Goal: Information Seeking & Learning: Learn about a topic

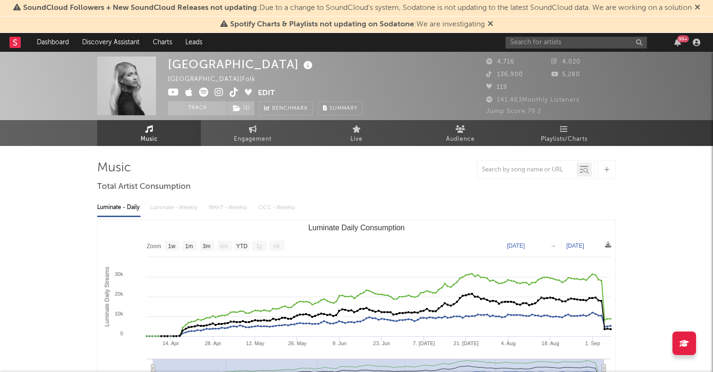
select select "1w"
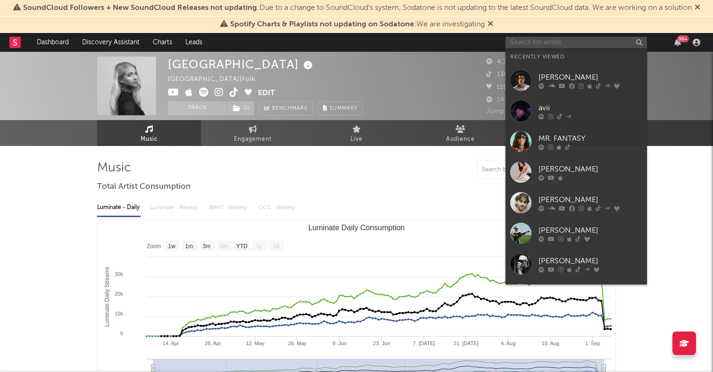
click at [557, 46] on input "text" at bounding box center [575, 43] width 141 height 12
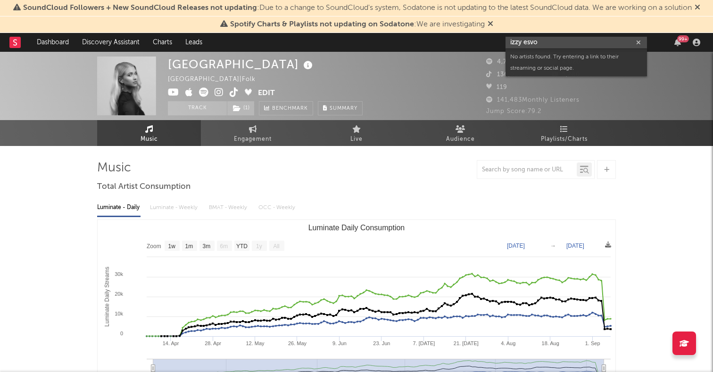
click at [519, 43] on input "izzy esvo" at bounding box center [575, 43] width 141 height 12
click at [542, 44] on input "izzy esvo" at bounding box center [575, 43] width 141 height 12
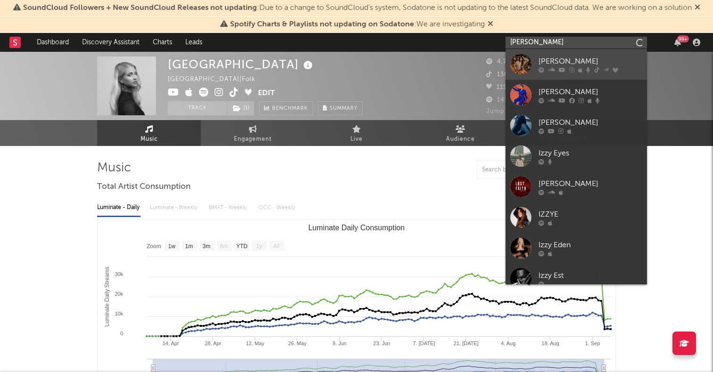
type input "izzy escobar"
click at [524, 58] on div at bounding box center [520, 64] width 21 height 21
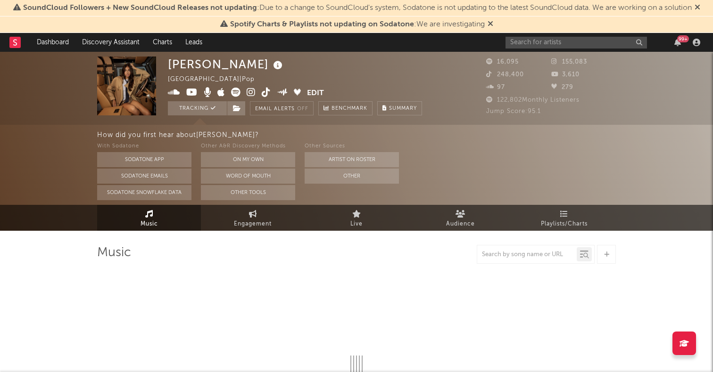
select select "6m"
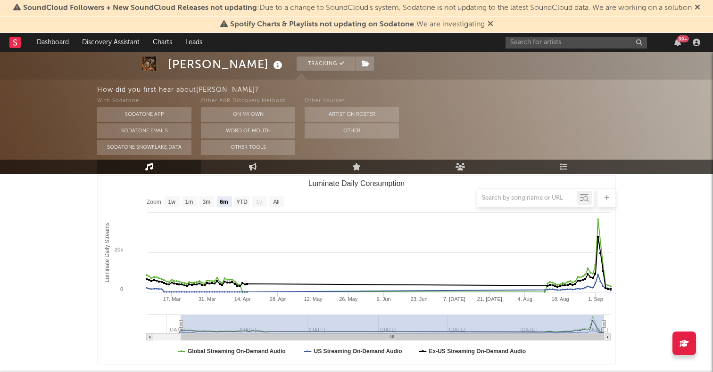
scroll to position [127, 0]
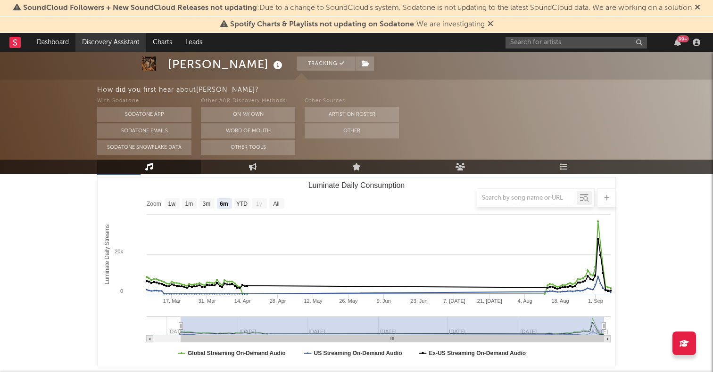
click at [106, 40] on link "Discovery Assistant" at bounding box center [110, 42] width 71 height 19
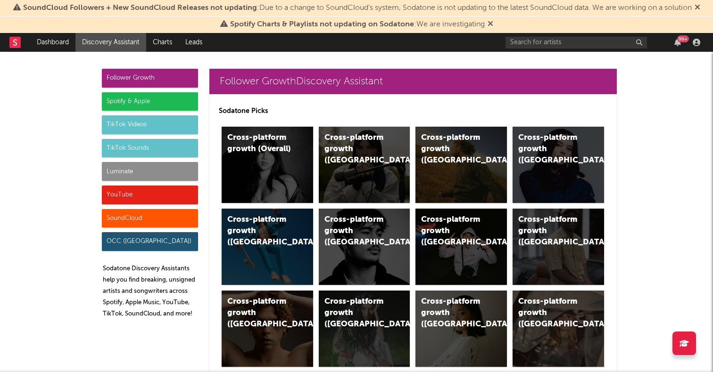
click at [158, 99] on div "Spotify & Apple" at bounding box center [150, 101] width 96 height 19
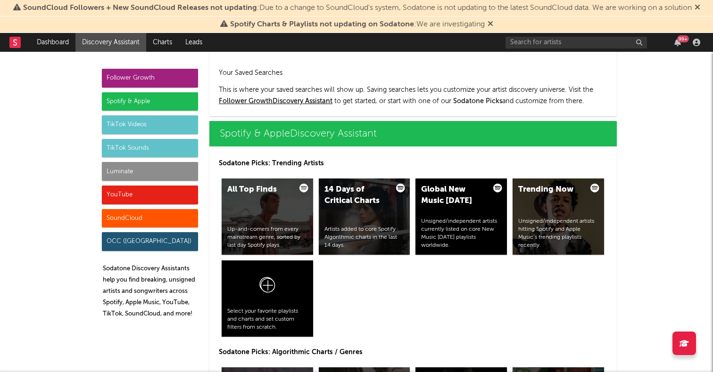
scroll to position [942, 0]
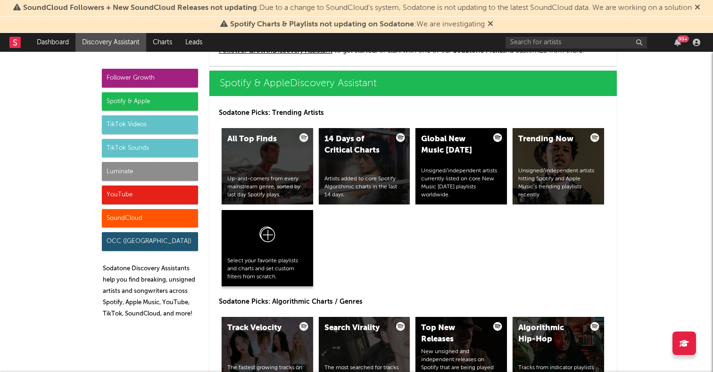
click at [266, 239] on icon at bounding box center [267, 237] width 18 height 22
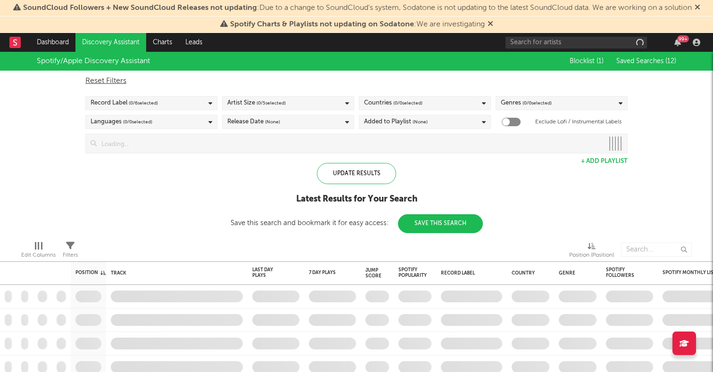
click at [171, 99] on div "Record Label ( 0 / 6 selected)" at bounding box center [151, 103] width 132 height 14
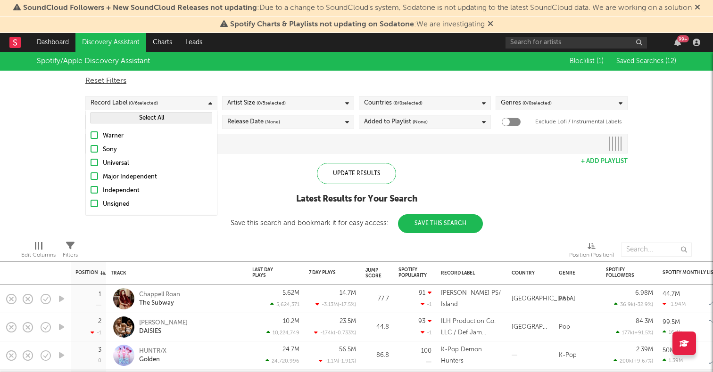
click at [176, 84] on div "Reset Filters" at bounding box center [356, 80] width 542 height 11
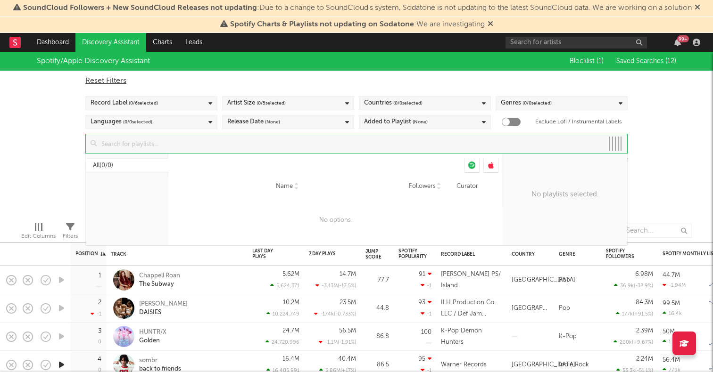
click at [164, 141] on input at bounding box center [350, 143] width 507 height 19
click at [54, 196] on div "Spotify/Apple Discovery Assistant Blocklist ( 1 ) Saved Searches ( 12 ) Reset F…" at bounding box center [356, 133] width 713 height 163
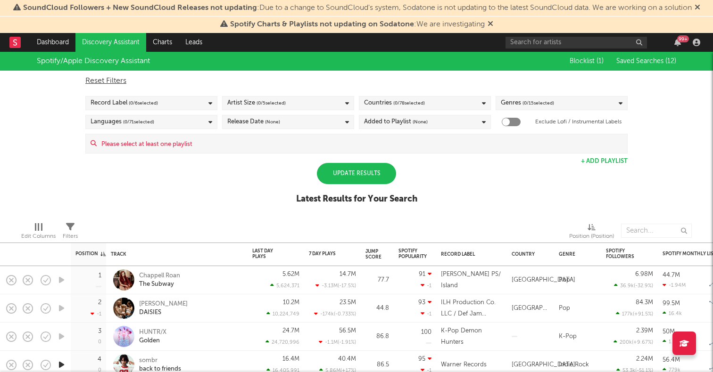
click at [199, 146] on input at bounding box center [362, 143] width 530 height 19
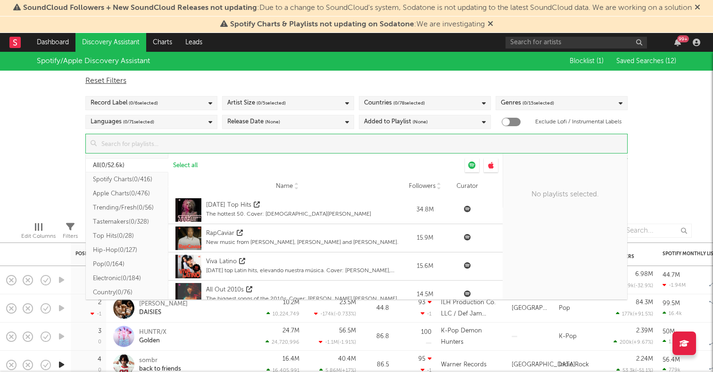
click at [115, 182] on button "Spotify Charts ( 0/416 )" at bounding box center [127, 179] width 82 height 14
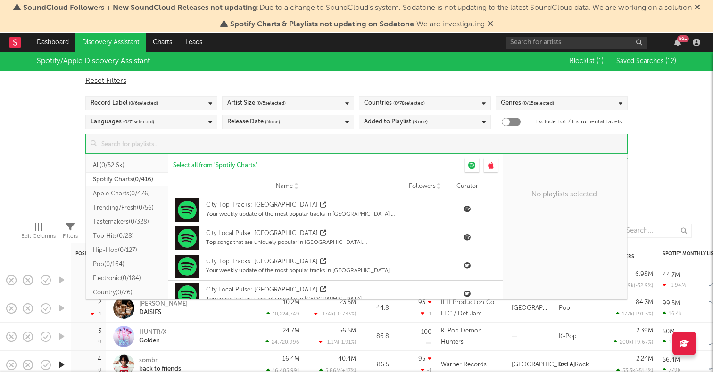
click at [173, 142] on input at bounding box center [362, 143] width 530 height 19
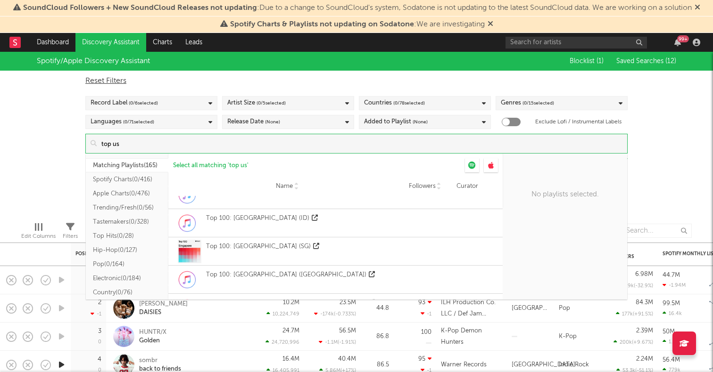
scroll to position [2534, 0]
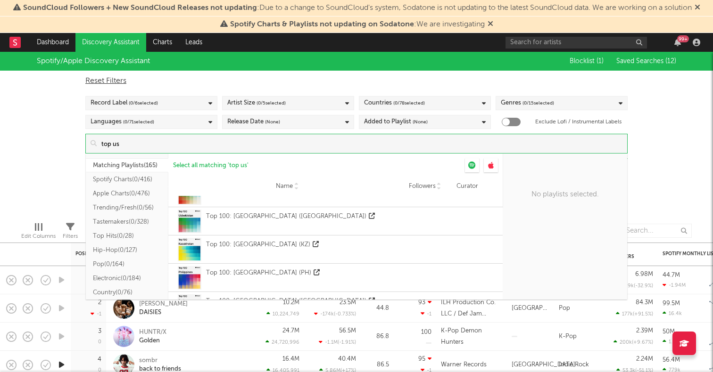
type input "top us"
click at [52, 139] on div "Spotify/Apple Discovery Assistant Blocklist ( 1 ) Saved Searches ( 12 ) Reset F…" at bounding box center [356, 133] width 713 height 163
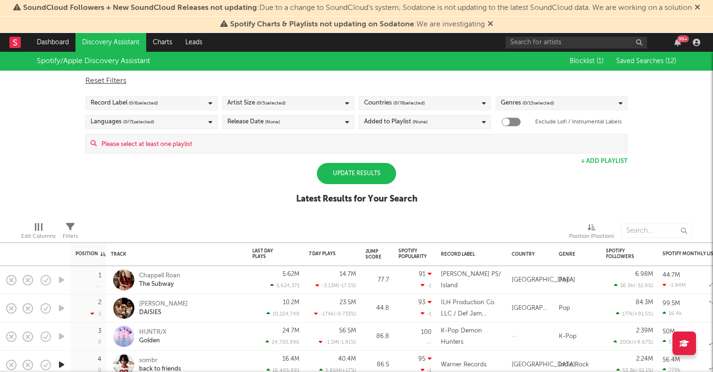
click at [128, 42] on link "Discovery Assistant" at bounding box center [110, 42] width 71 height 19
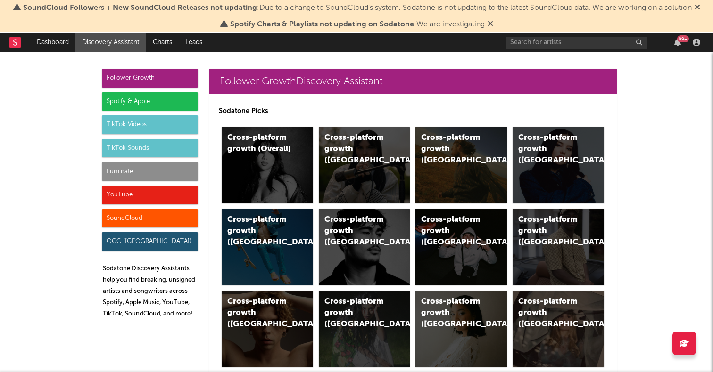
click at [164, 105] on div "Spotify & Apple" at bounding box center [150, 101] width 96 height 19
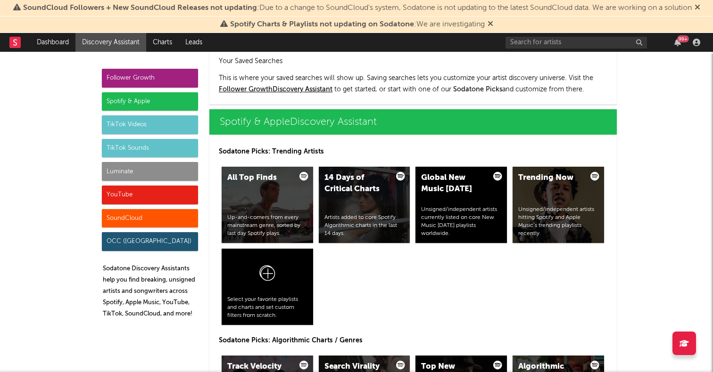
scroll to position [942, 0]
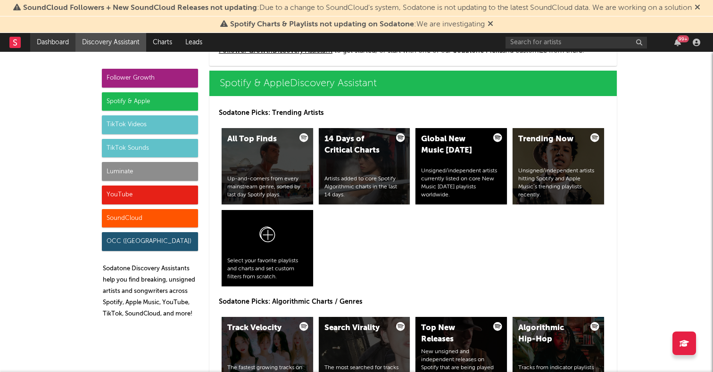
click at [66, 43] on link "Dashboard" at bounding box center [52, 42] width 45 height 19
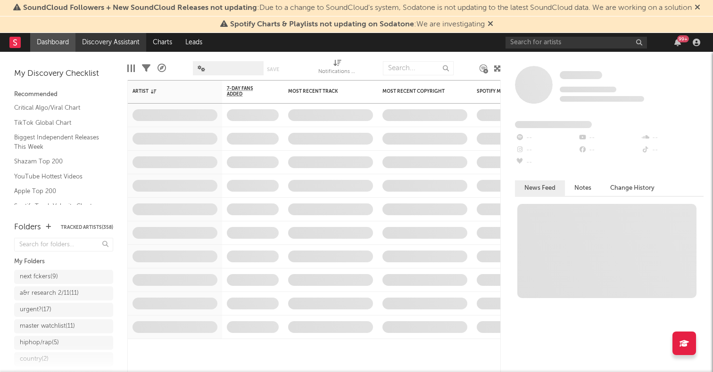
click at [114, 41] on link "Discovery Assistant" at bounding box center [110, 42] width 71 height 19
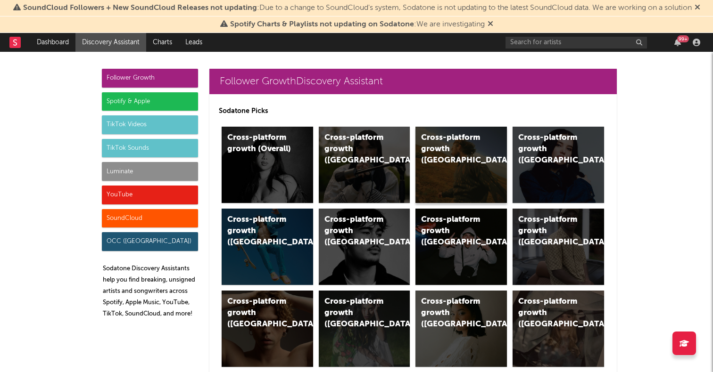
click at [429, 170] on div "Cross-platform growth ([GEOGRAPHIC_DATA])" at bounding box center [460, 165] width 91 height 76
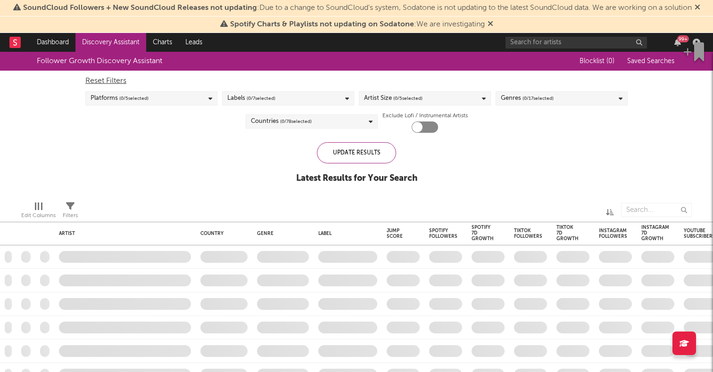
checkbox input "true"
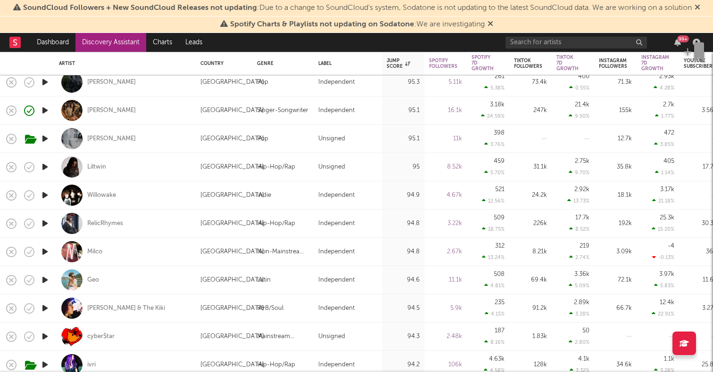
click at [43, 195] on icon "button" at bounding box center [45, 195] width 10 height 12
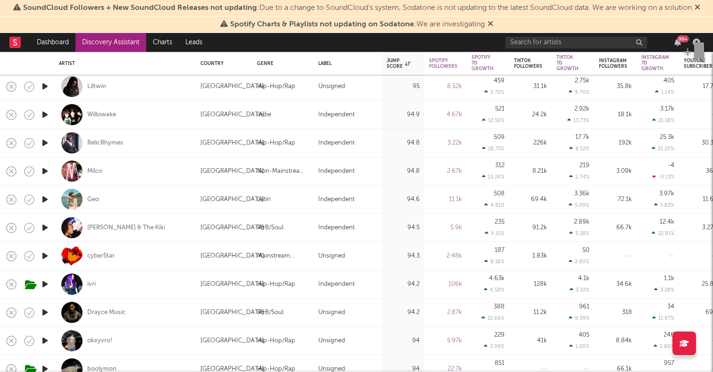
click at [45, 254] on icon "button" at bounding box center [45, 256] width 10 height 12
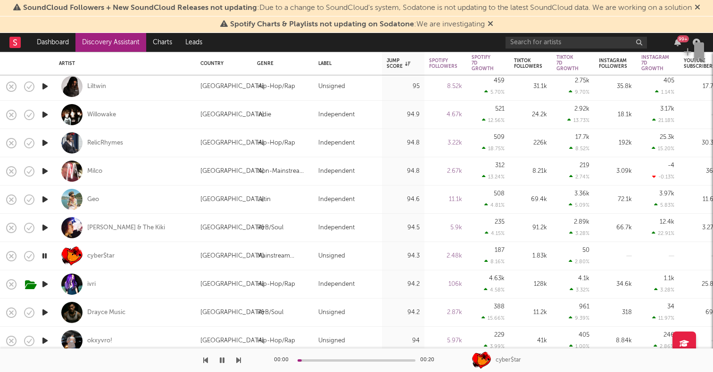
click at [45, 254] on icon "button" at bounding box center [44, 256] width 9 height 12
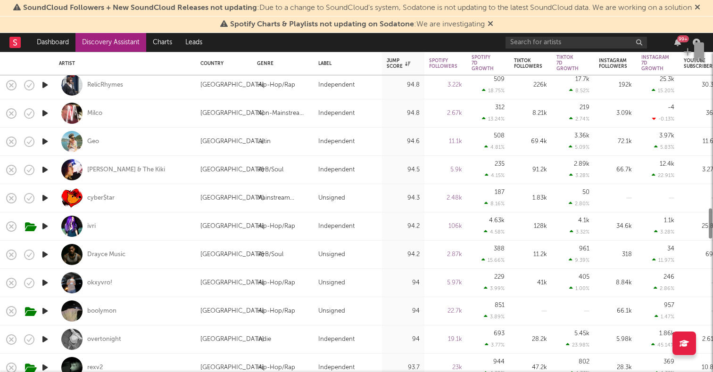
click at [44, 256] on icon "button" at bounding box center [45, 255] width 10 height 12
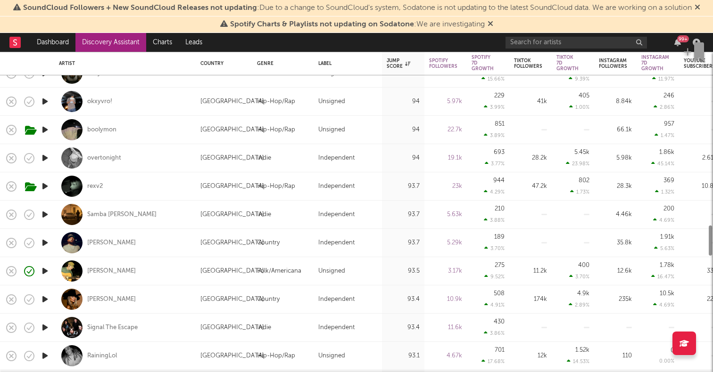
click at [44, 244] on icon "button" at bounding box center [45, 243] width 10 height 12
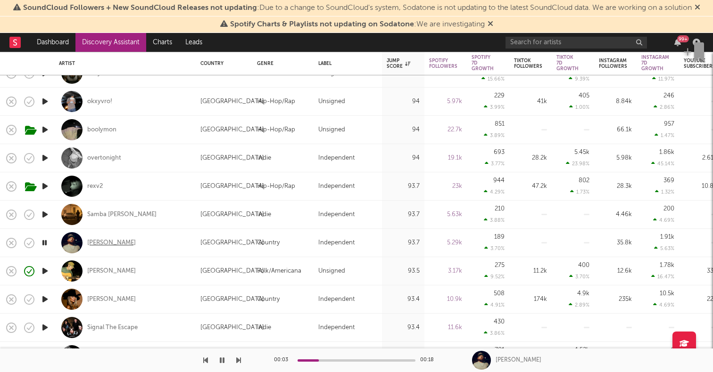
click at [96, 243] on div "[PERSON_NAME]" at bounding box center [111, 243] width 49 height 8
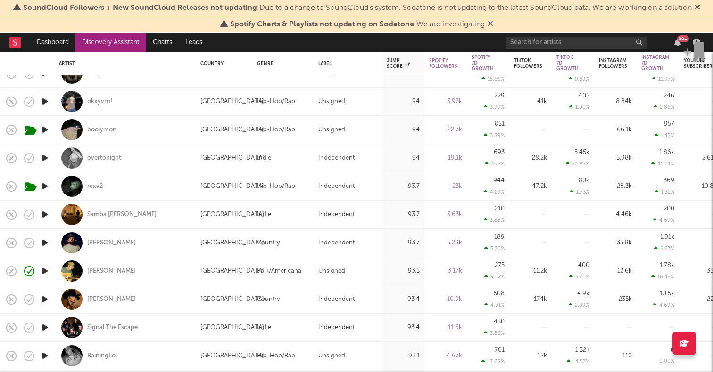
click at [42, 274] on icon "button" at bounding box center [45, 271] width 10 height 12
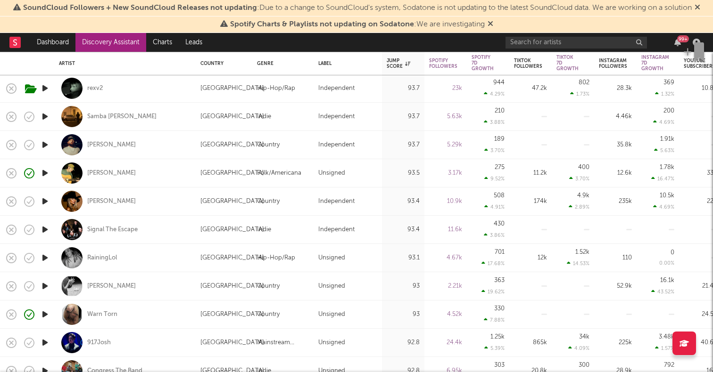
click at [46, 230] on icon "button" at bounding box center [45, 230] width 10 height 12
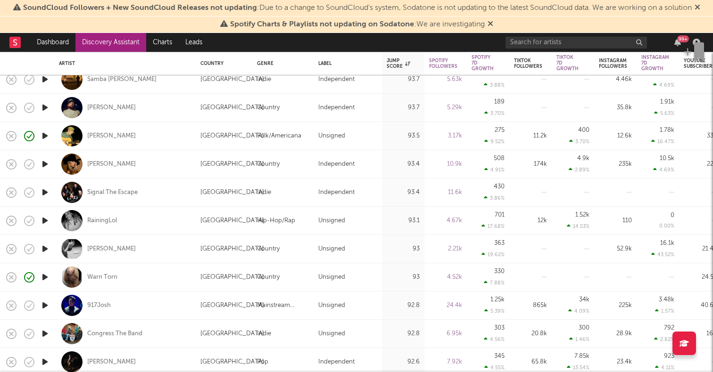
click at [45, 246] on icon "button" at bounding box center [45, 249] width 10 height 12
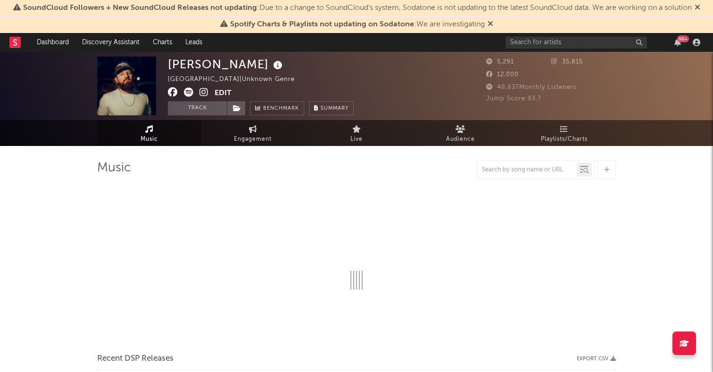
select select "6m"
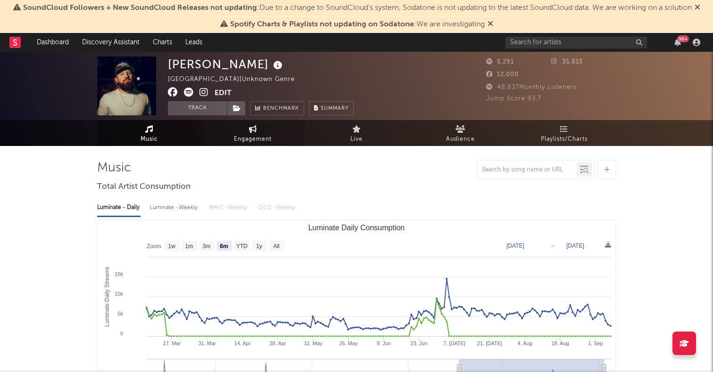
click at [238, 126] on link "Engagement" at bounding box center [253, 133] width 104 height 26
select select "1w"
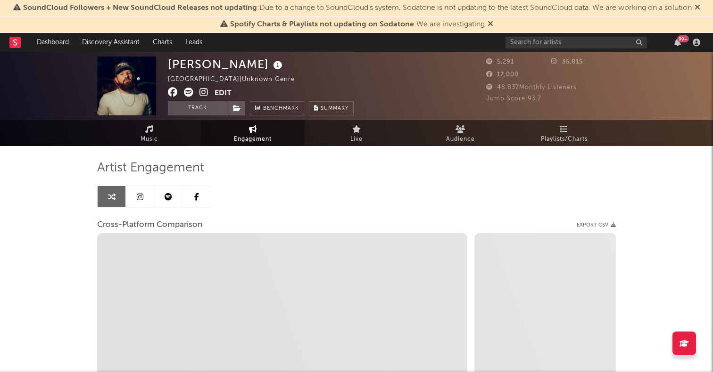
select select "1m"
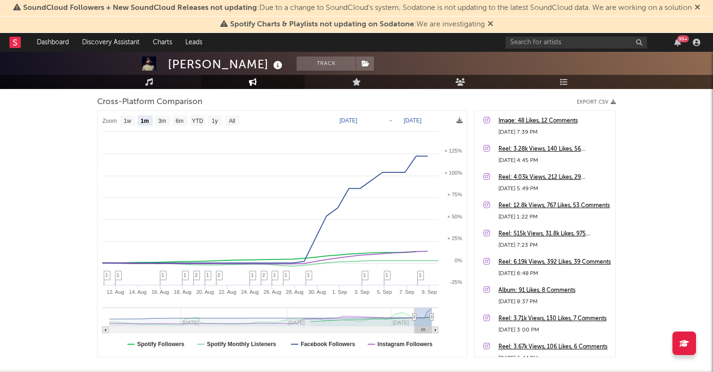
scroll to position [91, 0]
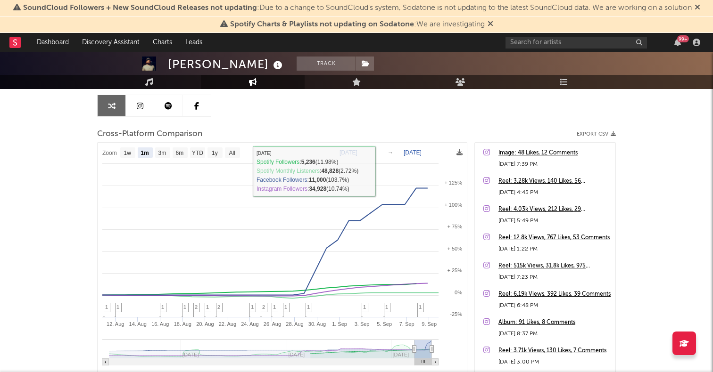
click at [192, 112] on link at bounding box center [196, 105] width 28 height 21
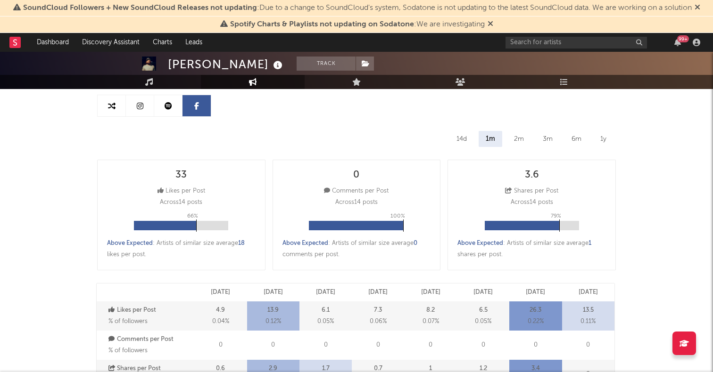
select select "6m"
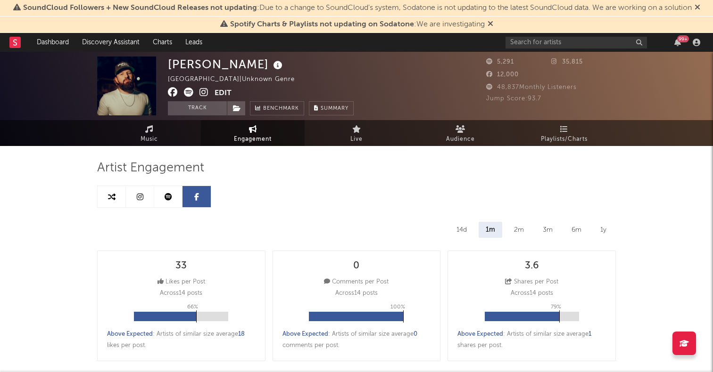
click at [145, 199] on link at bounding box center [140, 196] width 28 height 21
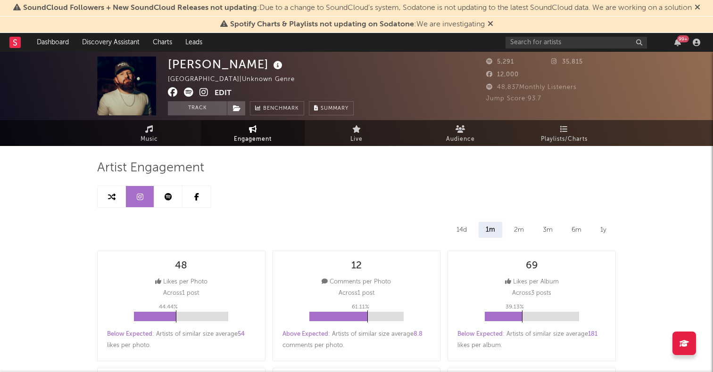
select select "6m"
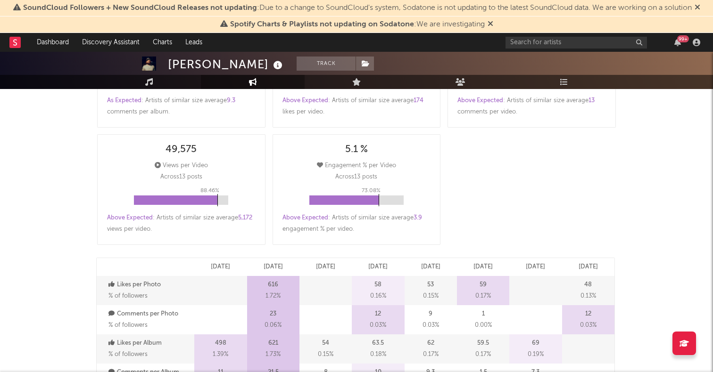
scroll to position [276, 0]
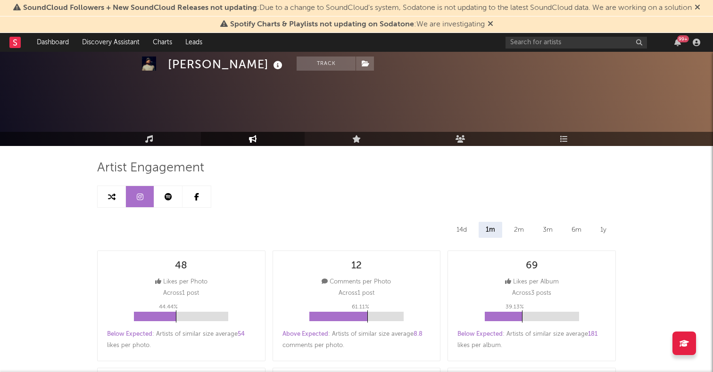
select select "6m"
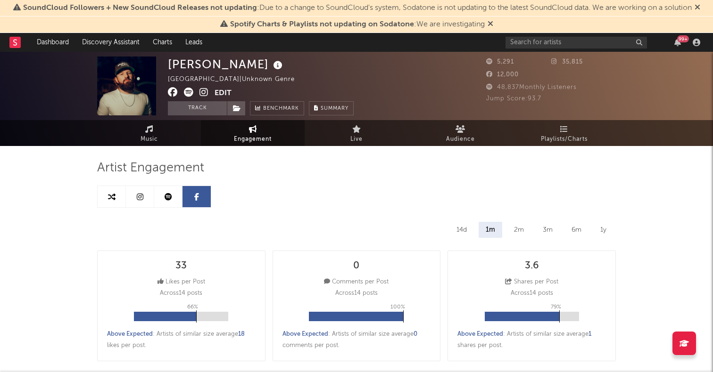
scroll to position [91, 0]
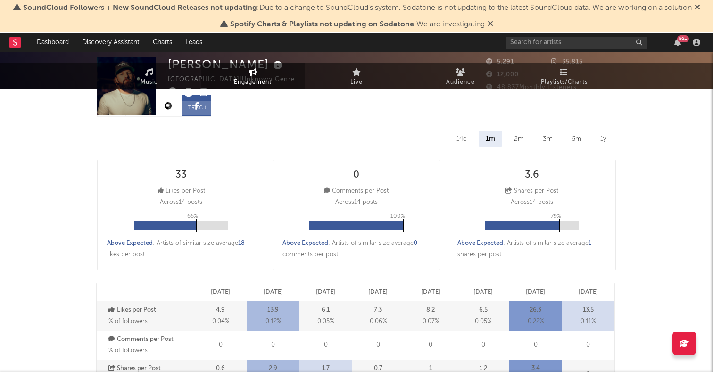
select select "1m"
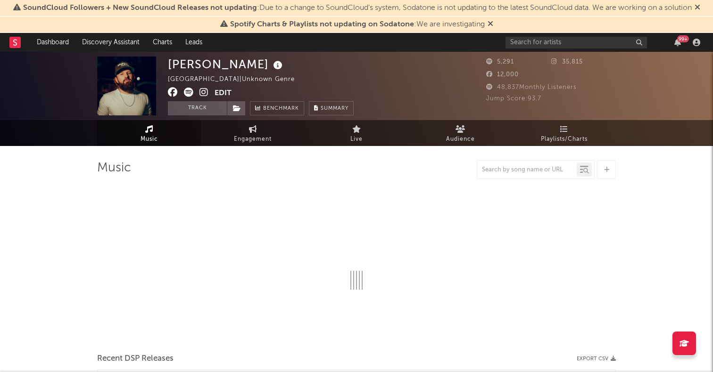
select select "6m"
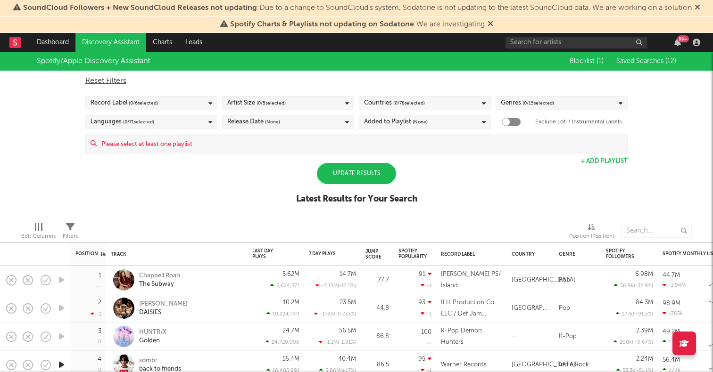
click at [103, 42] on link "Discovery Assistant" at bounding box center [110, 42] width 71 height 19
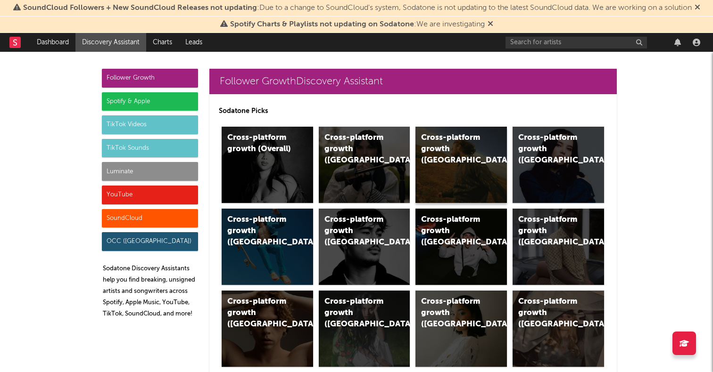
click at [452, 168] on div "Cross-platform growth ([GEOGRAPHIC_DATA])" at bounding box center [460, 165] width 91 height 76
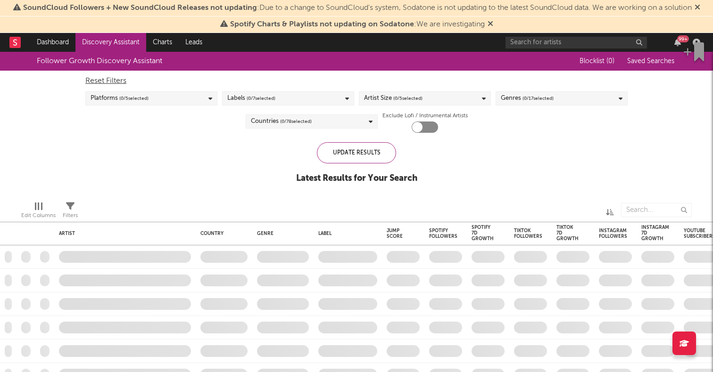
checkbox input "true"
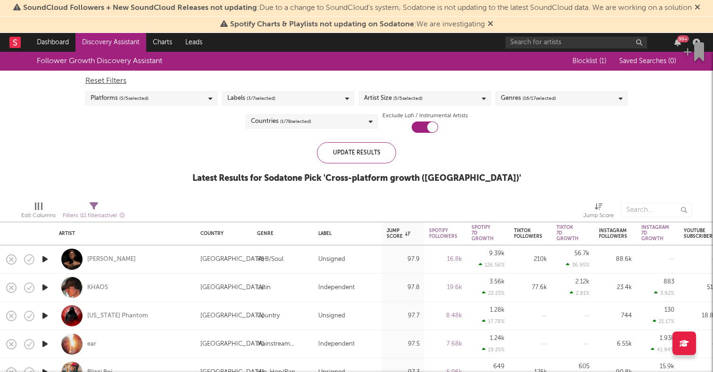
click at [101, 41] on link "Discovery Assistant" at bounding box center [110, 42] width 71 height 19
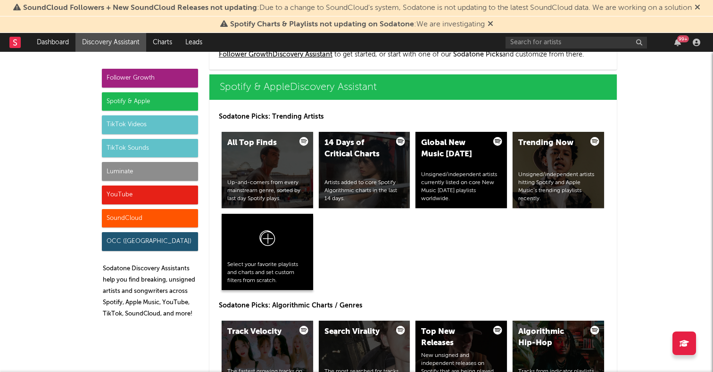
scroll to position [928, 0]
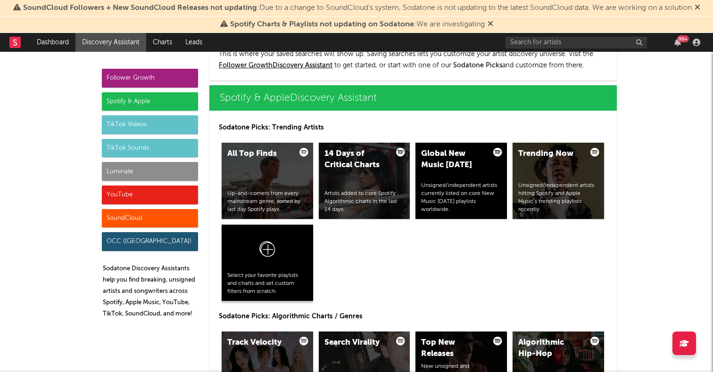
click at [264, 257] on icon at bounding box center [267, 251] width 18 height 22
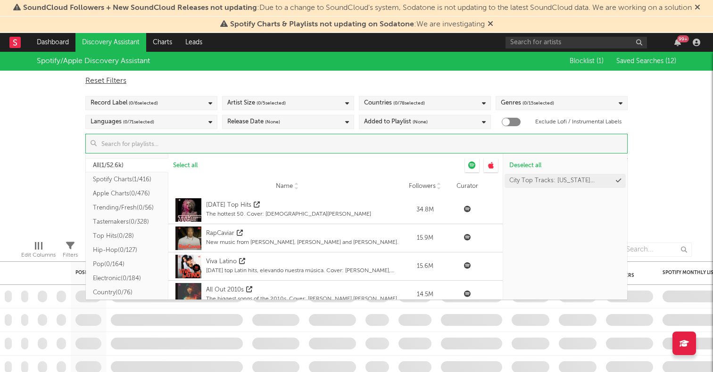
click at [258, 152] on input at bounding box center [362, 143] width 530 height 19
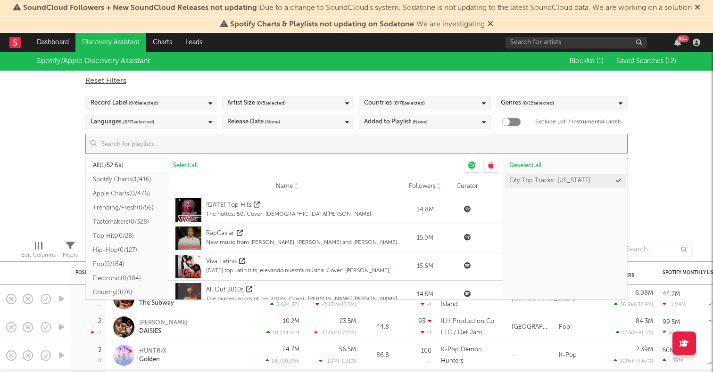
click at [141, 177] on button "Spotify Charts ( 1/416 )" at bounding box center [127, 179] width 82 height 14
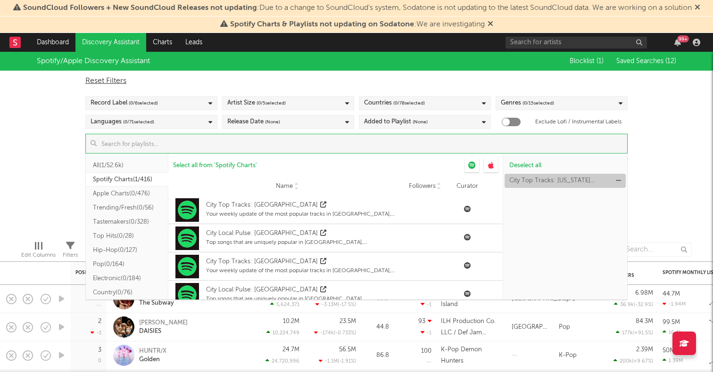
click at [619, 182] on icon at bounding box center [618, 181] width 5 height 6
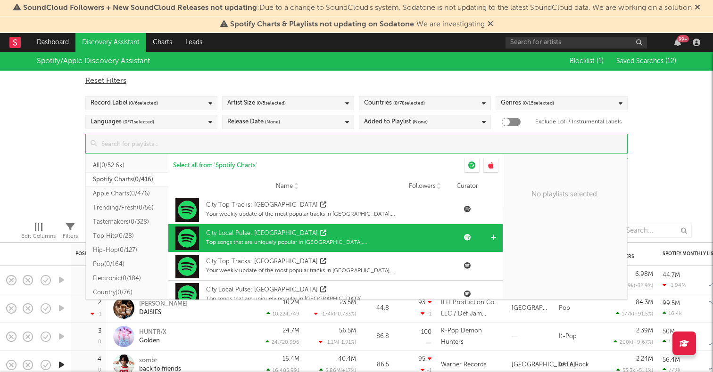
click at [494, 237] on icon at bounding box center [493, 238] width 5 height 6
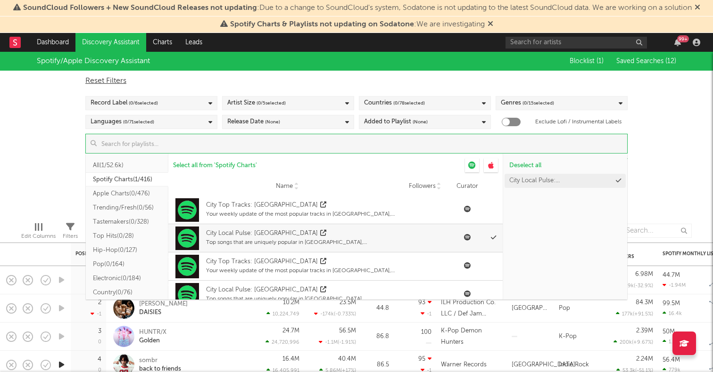
click at [352, 148] on input at bounding box center [362, 143] width 530 height 19
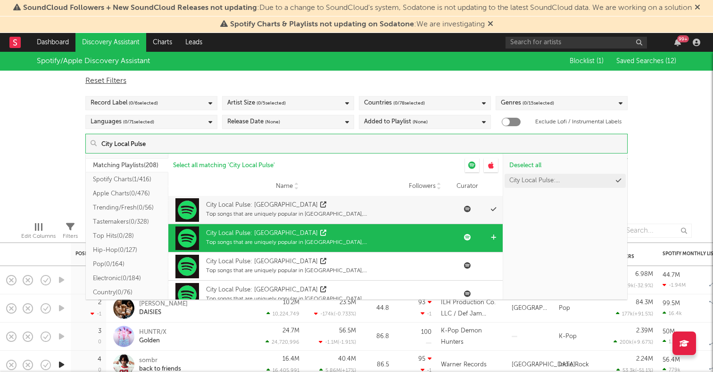
type input "City Local Pulse"
click at [493, 236] on icon at bounding box center [493, 238] width 5 height 6
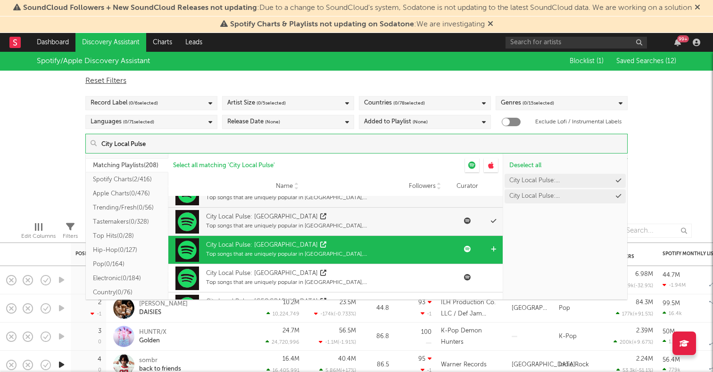
click at [493, 249] on icon at bounding box center [493, 249] width 5 height 6
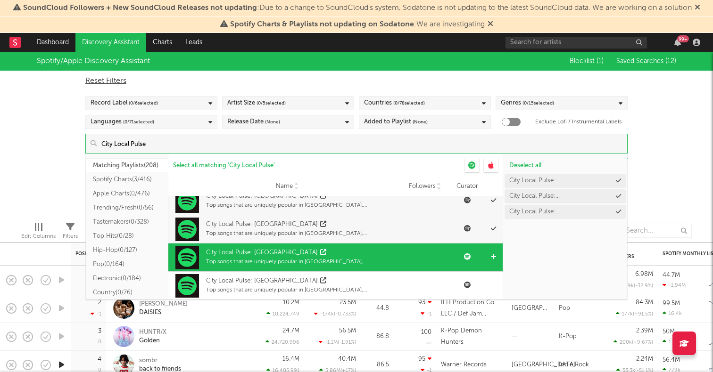
click at [493, 257] on icon at bounding box center [493, 257] width 5 height 6
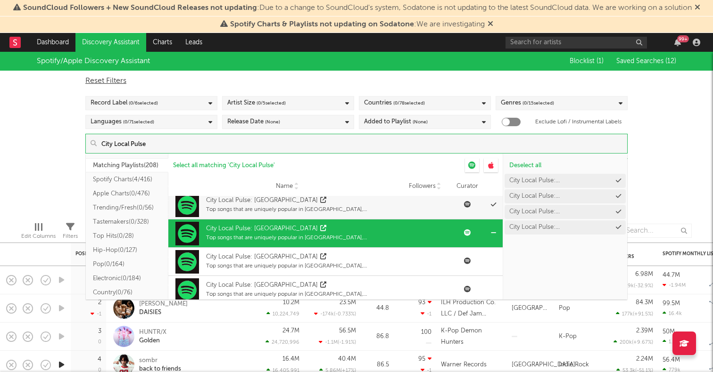
click at [493, 257] on div at bounding box center [494, 262] width 7 height 28
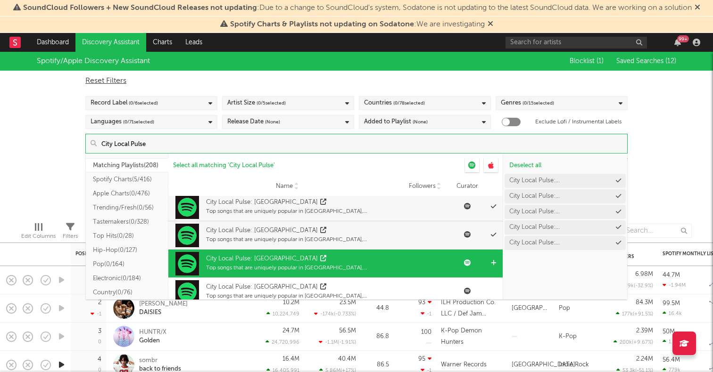
click at [493, 263] on icon at bounding box center [493, 263] width 5 height 6
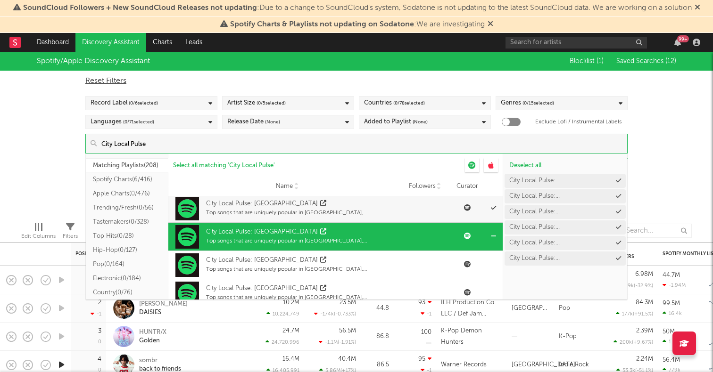
click at [0, 0] on icon at bounding box center [0, 0] width 0 height 0
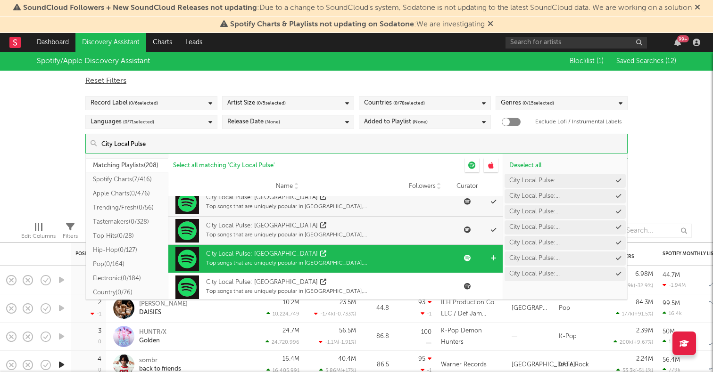
click at [493, 258] on icon at bounding box center [493, 258] width 5 height 6
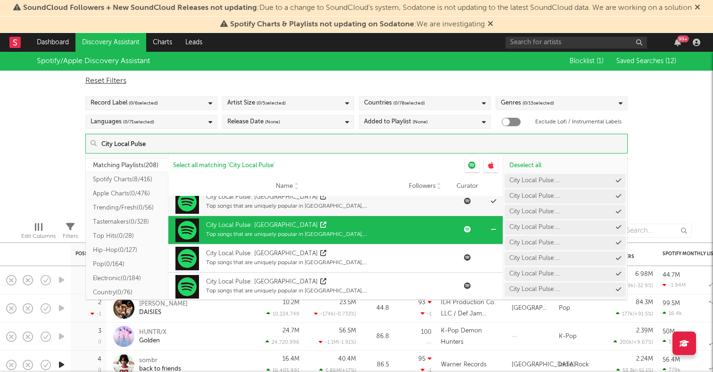
scroll to position [180, 0]
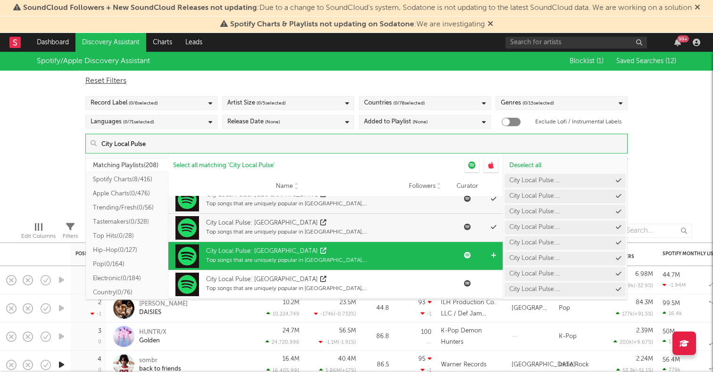
click at [493, 255] on icon at bounding box center [493, 256] width 5 height 6
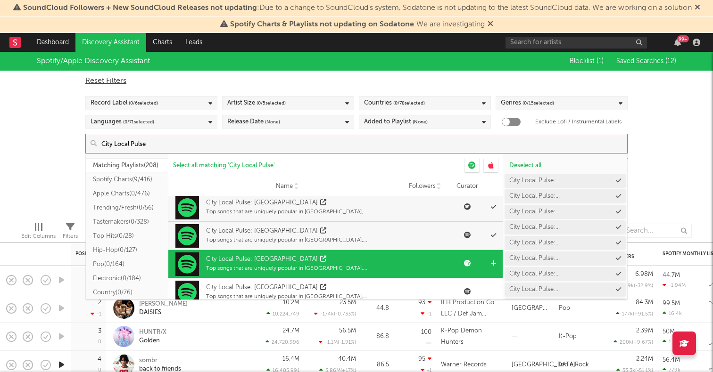
click at [493, 261] on icon at bounding box center [493, 264] width 5 height 6
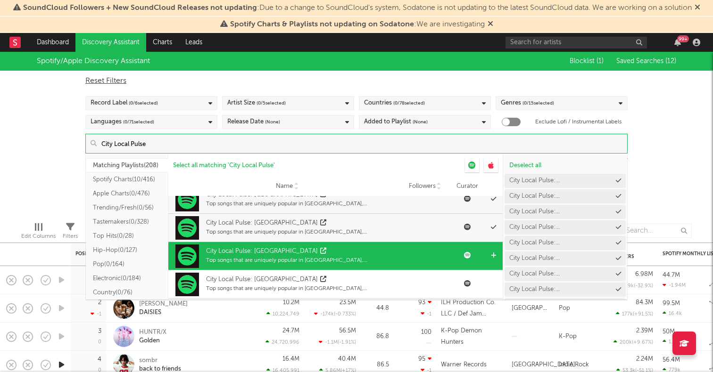
click at [493, 247] on div at bounding box center [494, 256] width 7 height 28
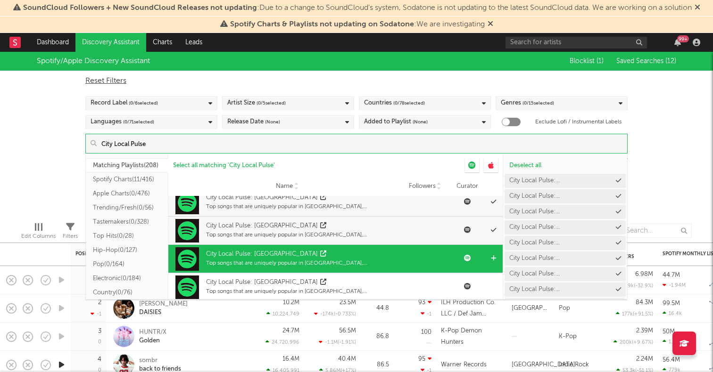
click at [493, 258] on icon at bounding box center [493, 258] width 5 height 6
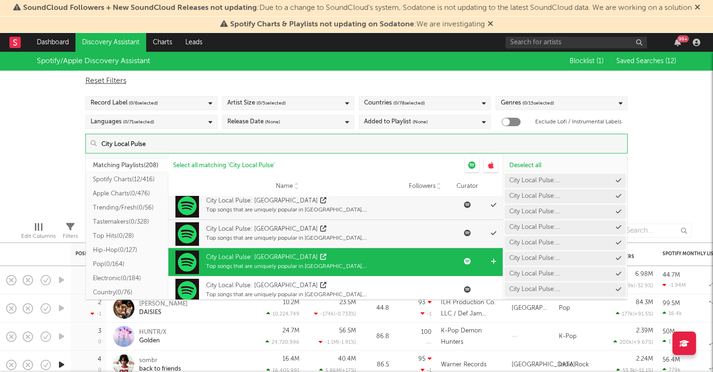
click at [493, 259] on icon at bounding box center [493, 262] width 5 height 6
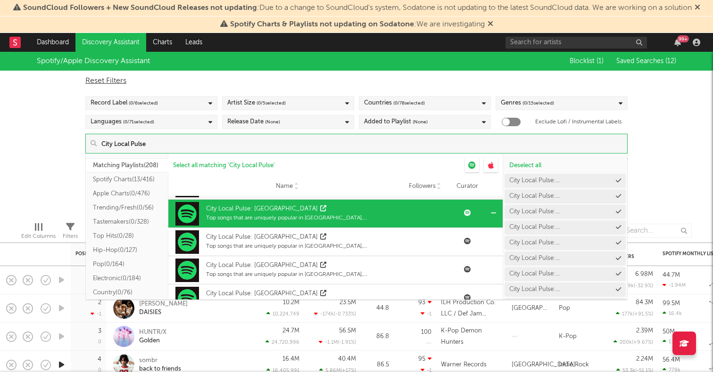
scroll to position [334, 0]
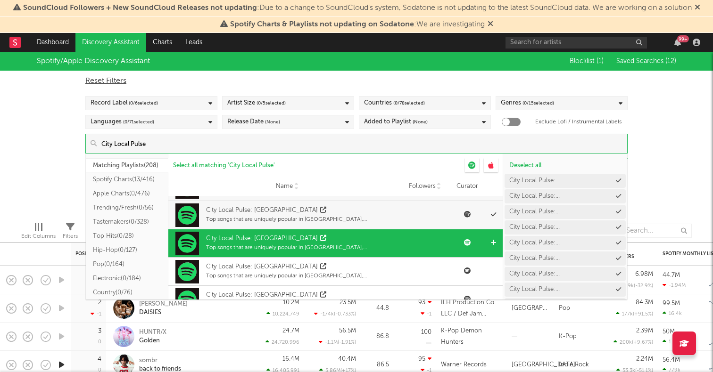
click at [493, 243] on icon at bounding box center [493, 243] width 5 height 6
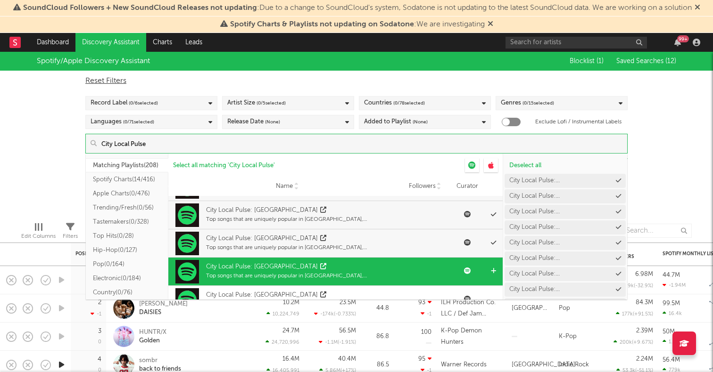
click at [493, 270] on icon at bounding box center [493, 271] width 5 height 6
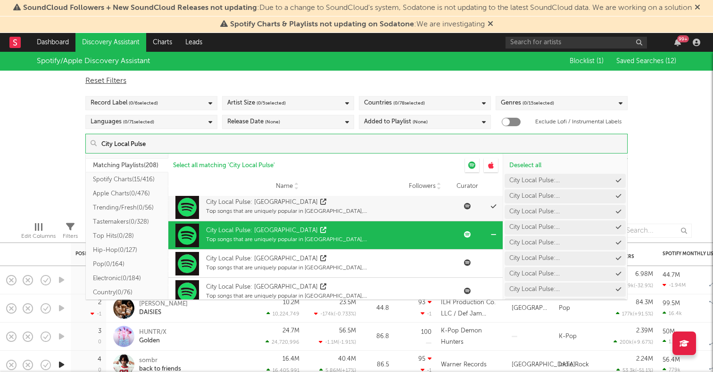
scroll to position [373, 0]
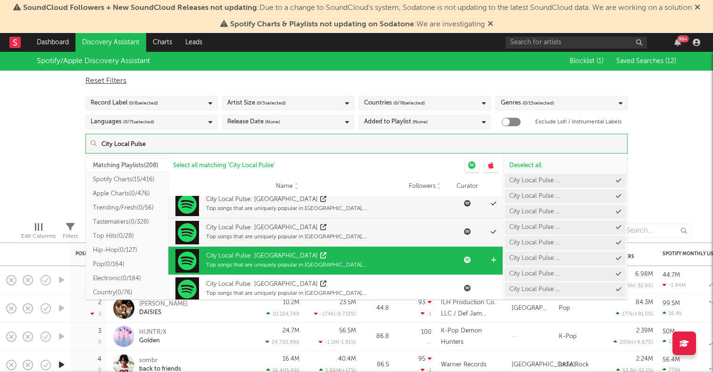
click at [494, 259] on icon at bounding box center [493, 260] width 5 height 6
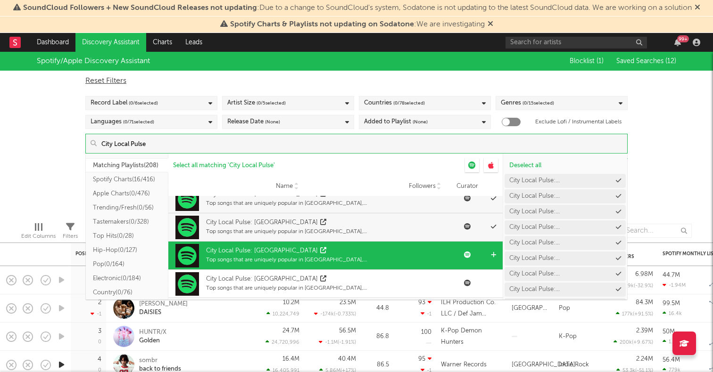
click at [493, 253] on icon at bounding box center [493, 255] width 5 height 6
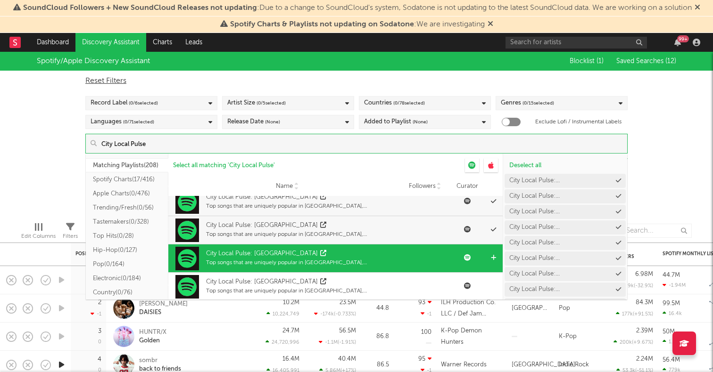
click at [493, 254] on div at bounding box center [494, 259] width 7 height 28
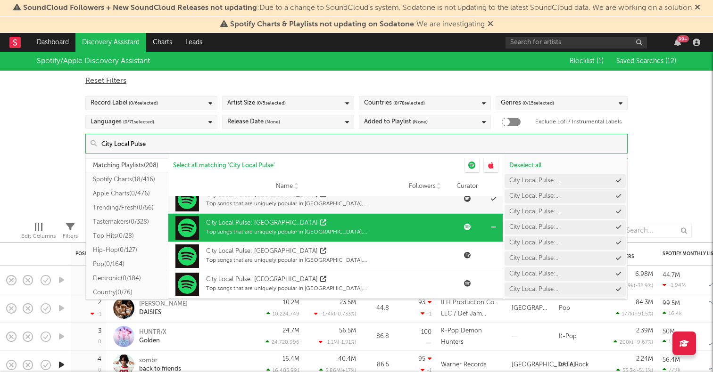
click at [0, 0] on icon at bounding box center [0, 0] width 0 height 0
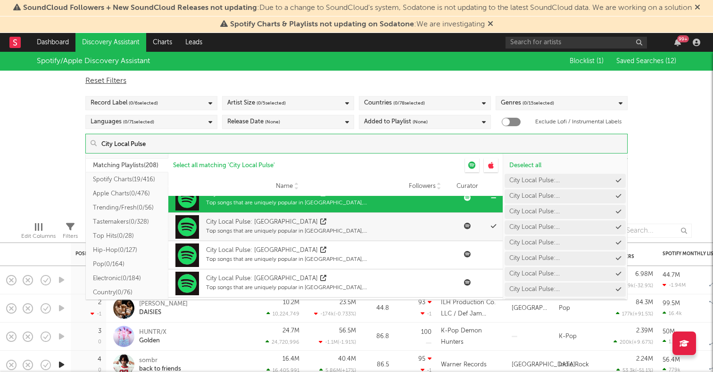
click at [0, 0] on icon at bounding box center [0, 0] width 0 height 0
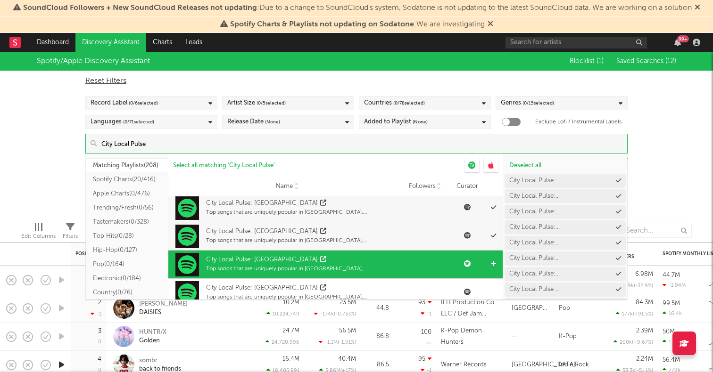
click at [492, 263] on icon at bounding box center [493, 264] width 5 height 6
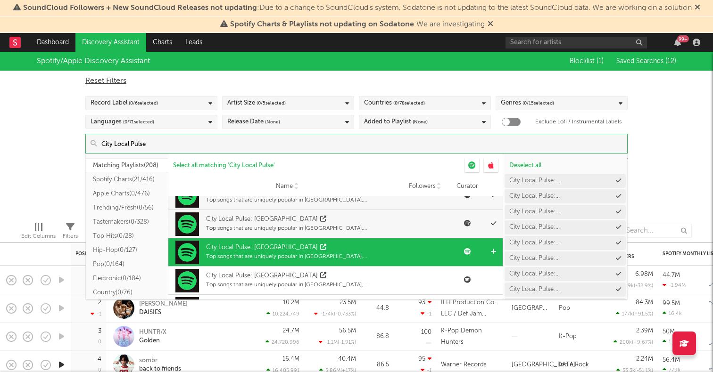
click at [493, 249] on icon at bounding box center [493, 252] width 5 height 6
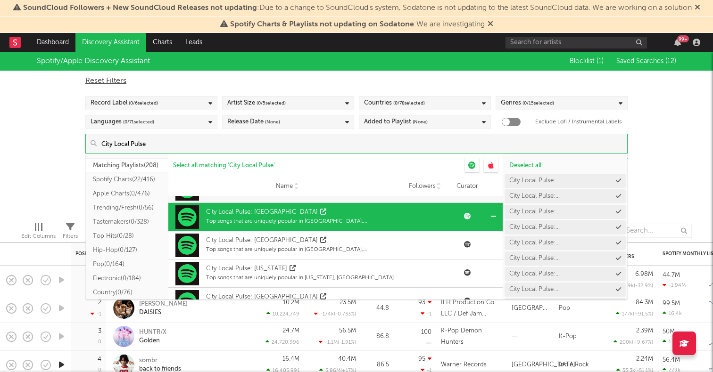
scroll to position [589, 0]
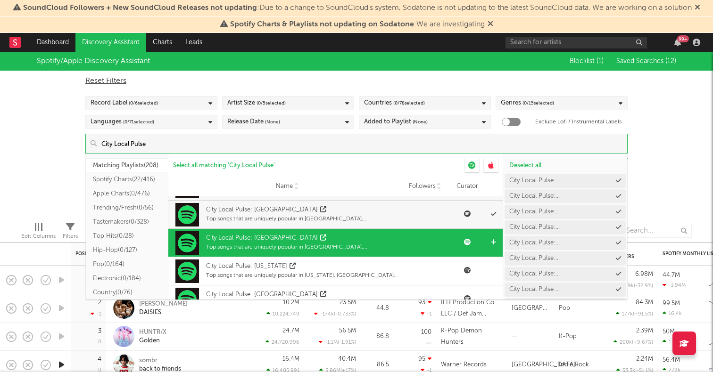
click at [493, 242] on icon at bounding box center [493, 242] width 5 height 6
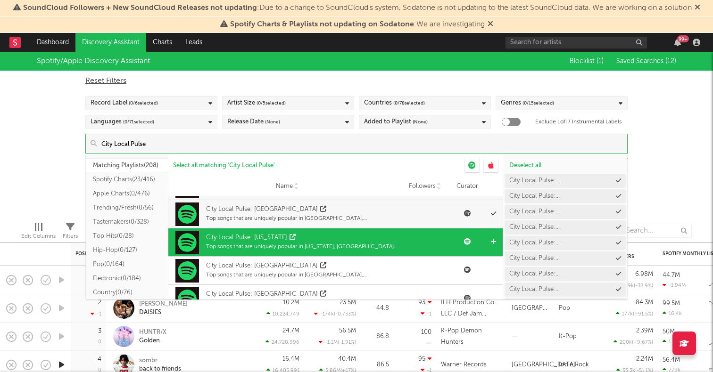
click at [493, 241] on icon at bounding box center [493, 242] width 5 height 6
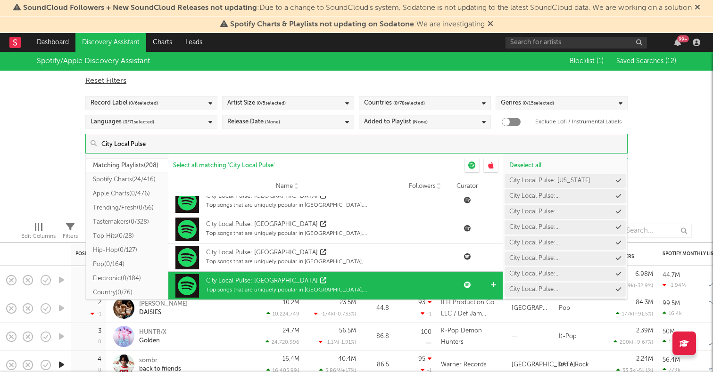
scroll to position [1279, 0]
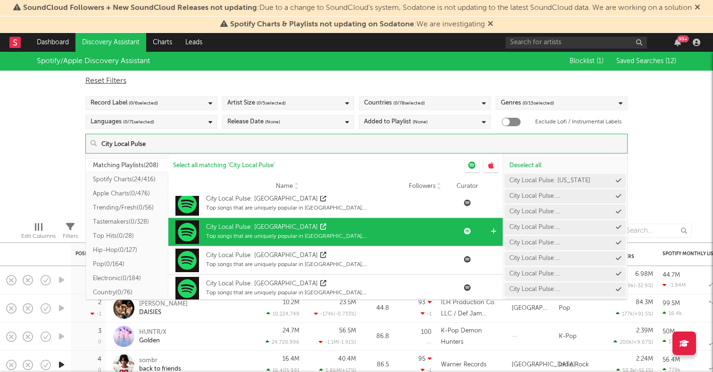
click at [492, 231] on icon at bounding box center [493, 232] width 5 height 6
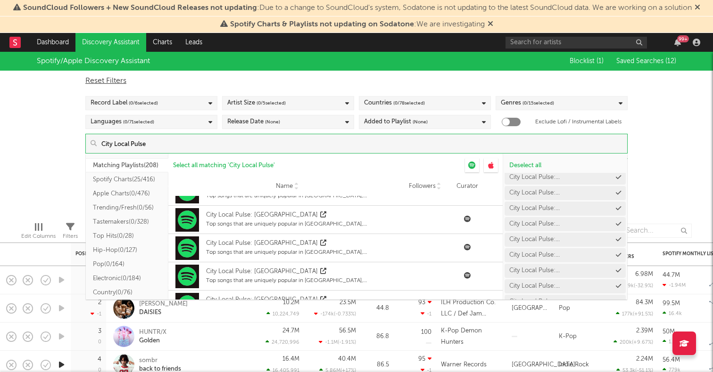
scroll to position [262, 0]
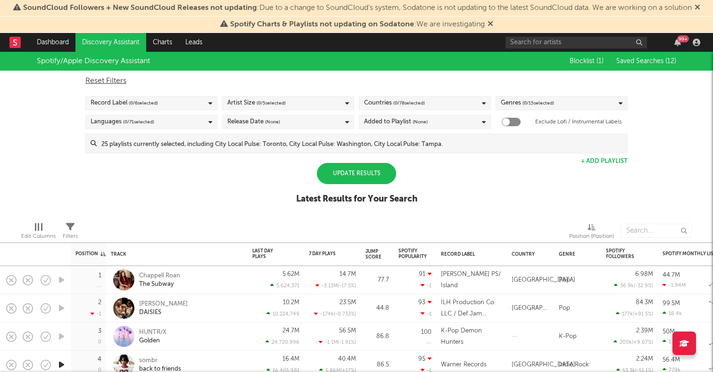
click at [677, 170] on div "Spotify/Apple Discovery Assistant Blocklist ( 1 ) Saved Searches ( 12 ) Reset F…" at bounding box center [356, 133] width 713 height 163
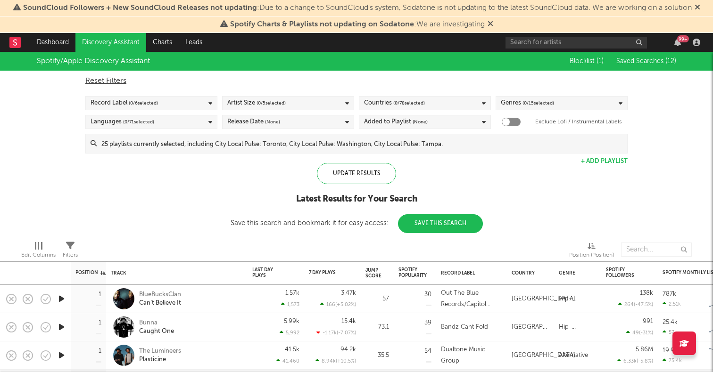
click at [428, 221] on button "Save This Search" at bounding box center [440, 223] width 85 height 19
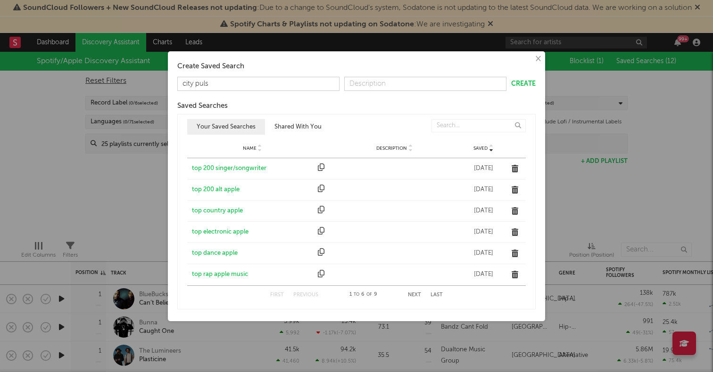
type input "city pulse"
click at [529, 83] on button "Create" at bounding box center [523, 84] width 25 height 7
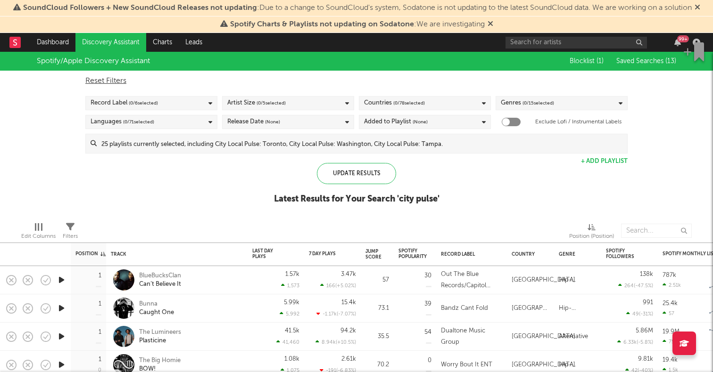
click at [172, 106] on div "Record Label ( 0 / 6 selected)" at bounding box center [151, 103] width 132 height 14
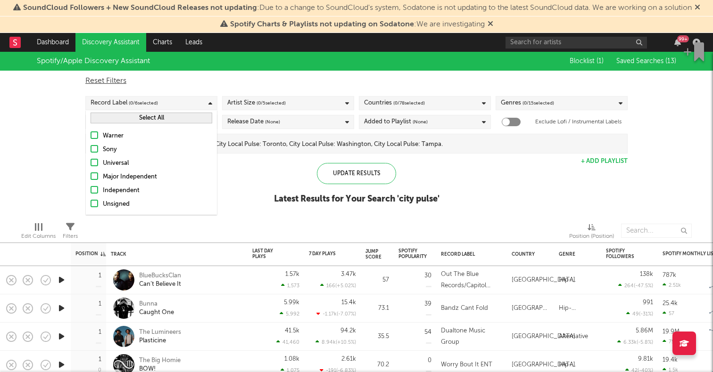
click at [119, 187] on div "Independent" at bounding box center [157, 190] width 109 height 11
click at [90, 187] on input "Independent" at bounding box center [90, 190] width 0 height 11
click at [116, 205] on div "Unsigned" at bounding box center [157, 204] width 109 height 11
click at [90, 205] on input "Unsigned" at bounding box center [90, 204] width 0 height 11
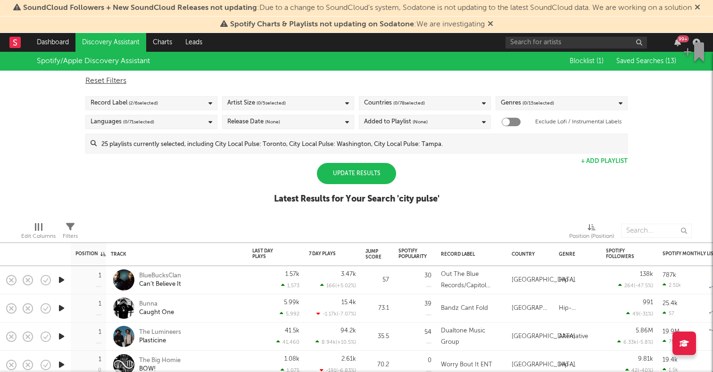
click at [343, 172] on div "Update Results" at bounding box center [356, 173] width 79 height 21
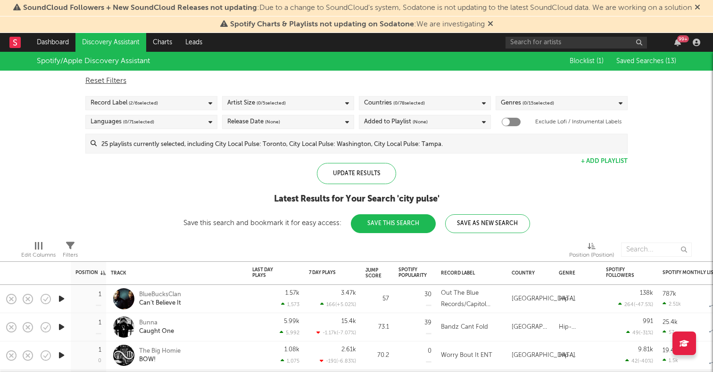
click at [509, 104] on div "Genres ( 0 / 15 selected)" at bounding box center [527, 103] width 53 height 11
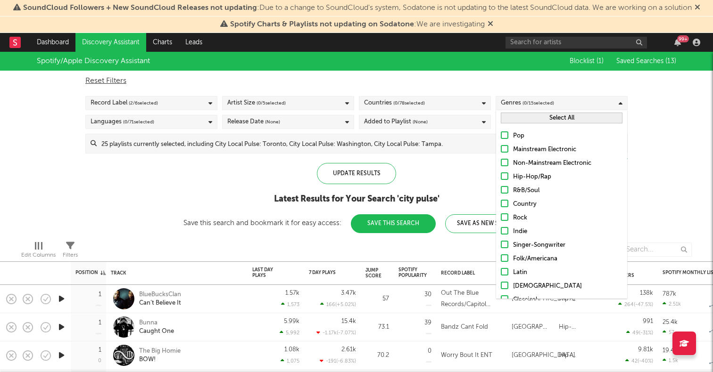
click at [505, 134] on div at bounding box center [505, 135] width 8 height 8
click at [501, 134] on input "Pop" at bounding box center [501, 136] width 0 height 11
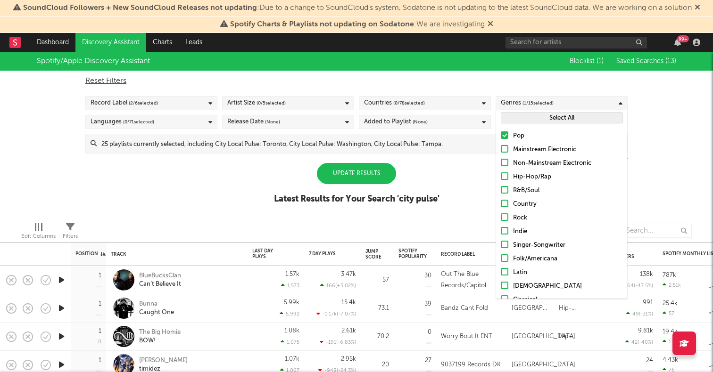
click at [505, 149] on div at bounding box center [505, 149] width 8 height 8
click at [501, 149] on input "Mainstream Electronic" at bounding box center [501, 149] width 0 height 11
click at [506, 200] on div at bounding box center [505, 204] width 8 height 8
click at [501, 200] on input "Country" at bounding box center [501, 204] width 0 height 11
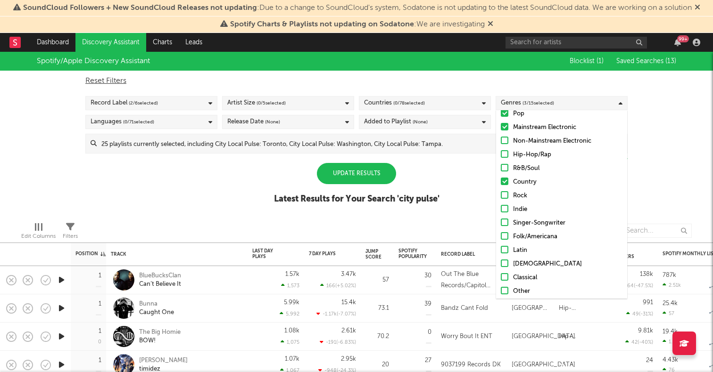
scroll to position [23, 0]
click at [504, 194] on div at bounding box center [505, 195] width 8 height 8
click at [501, 194] on input "Rock" at bounding box center [501, 195] width 0 height 11
click at [504, 206] on div at bounding box center [505, 209] width 8 height 8
click at [501, 206] on input "Indie" at bounding box center [501, 209] width 0 height 11
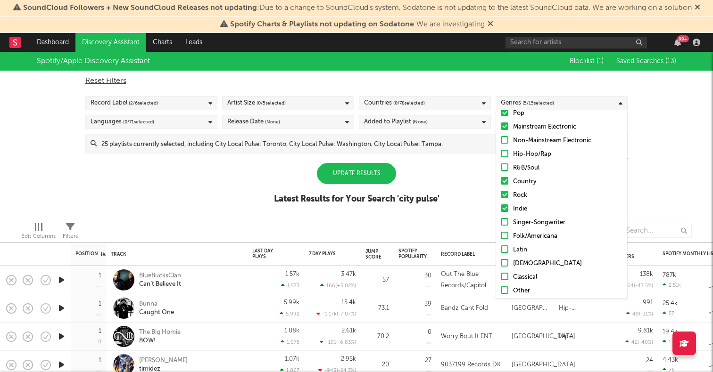
click at [505, 222] on div at bounding box center [505, 222] width 8 height 8
click at [501, 222] on input "Singer-Songwriter" at bounding box center [501, 222] width 0 height 11
click at [505, 235] on div at bounding box center [505, 236] width 8 height 8
click at [501, 235] on input "Folk/Americana" at bounding box center [501, 236] width 0 height 11
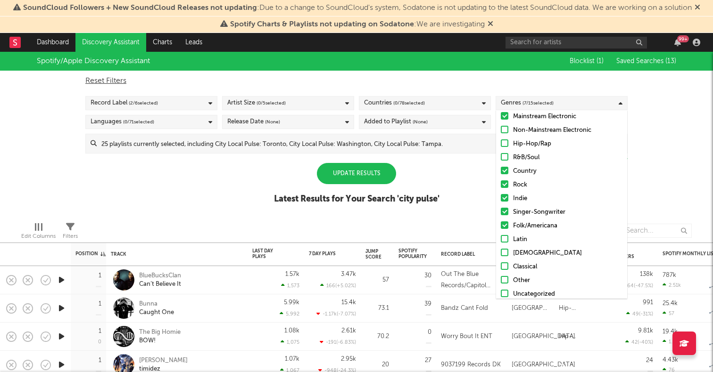
scroll to position [39, 0]
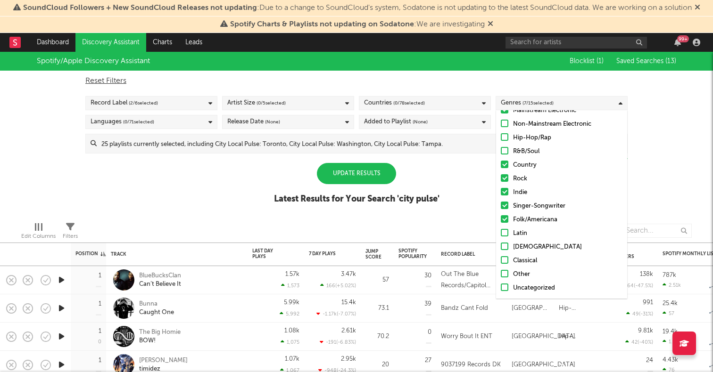
click at [504, 247] on div at bounding box center [505, 247] width 8 height 8
click at [501, 247] on input "Christian" at bounding box center [501, 247] width 0 height 11
click at [507, 287] on div at bounding box center [505, 288] width 8 height 8
click at [501, 287] on input "Uncategorized" at bounding box center [501, 288] width 0 height 11
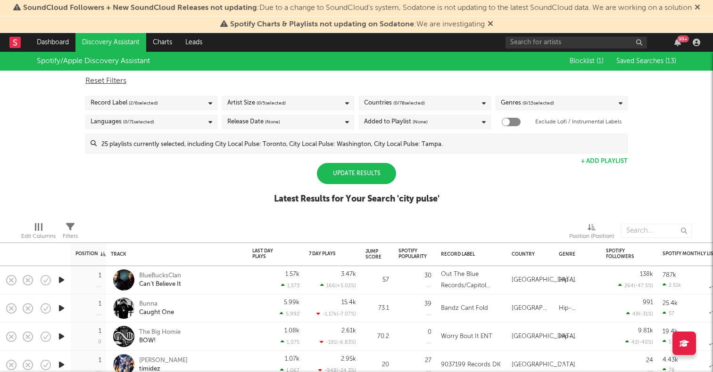
click at [384, 177] on div "Update Results" at bounding box center [356, 173] width 79 height 21
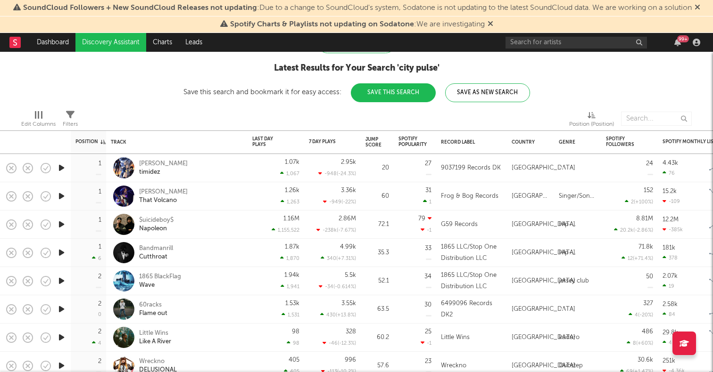
click at [59, 247] on icon "button" at bounding box center [62, 253] width 10 height 12
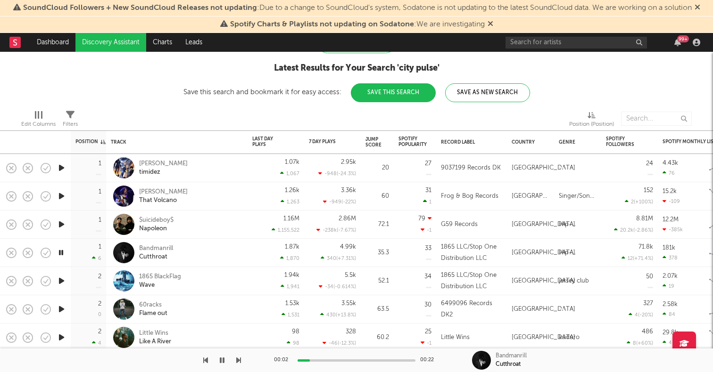
click at [61, 251] on icon "button" at bounding box center [61, 253] width 9 height 12
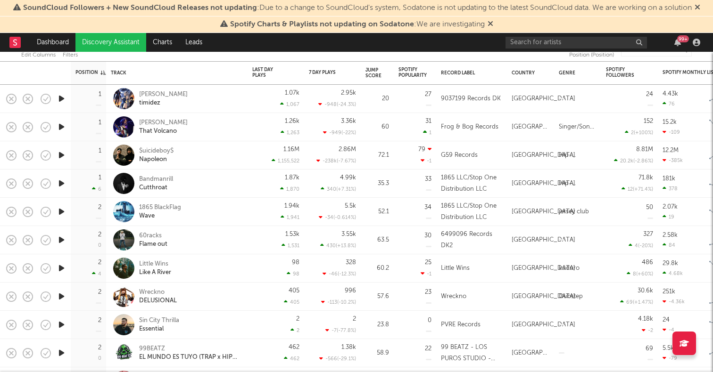
click at [62, 266] on icon "button" at bounding box center [62, 269] width 10 height 12
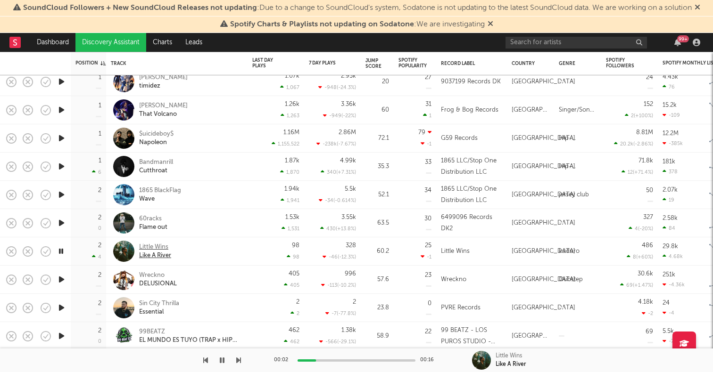
click at [154, 245] on div "Little Wins" at bounding box center [155, 247] width 32 height 8
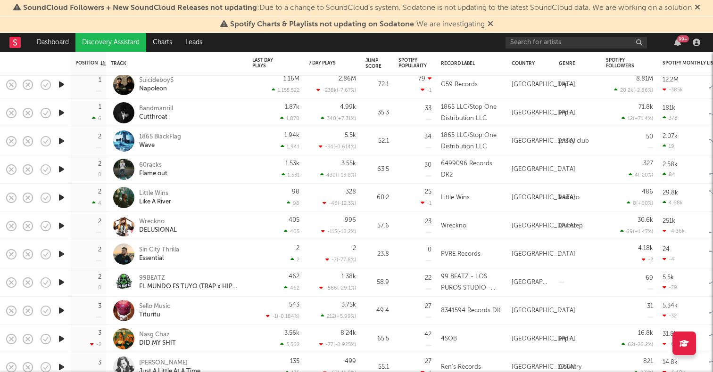
click at [66, 225] on icon "button" at bounding box center [62, 226] width 10 height 12
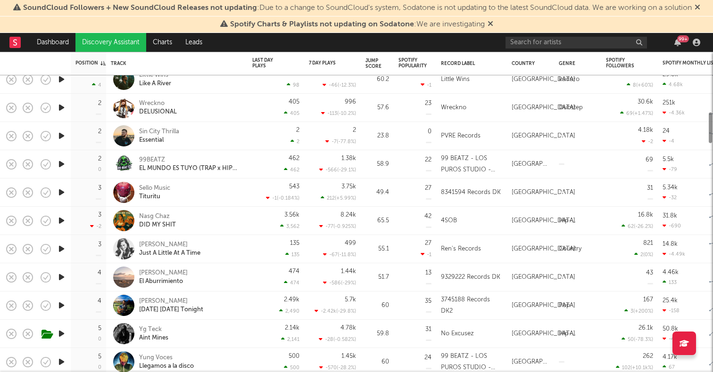
click at [63, 247] on icon "button" at bounding box center [62, 249] width 10 height 12
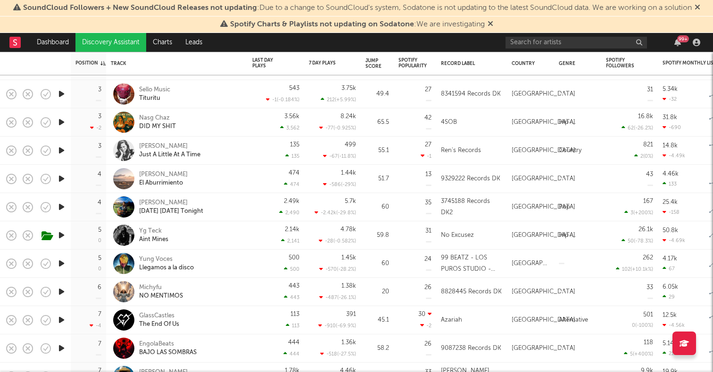
click at [61, 205] on icon "button" at bounding box center [62, 207] width 10 height 12
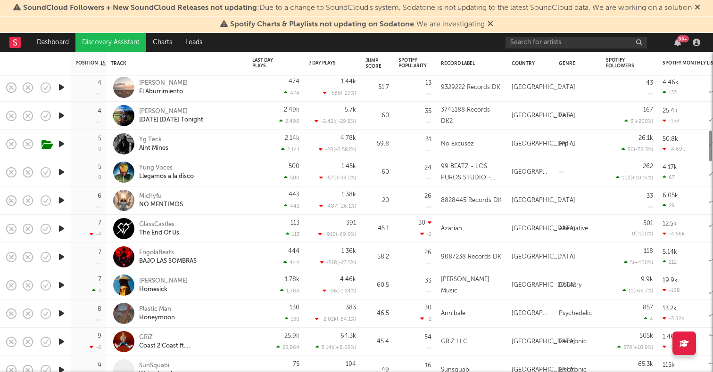
click at [61, 226] on icon "button" at bounding box center [62, 229] width 10 height 12
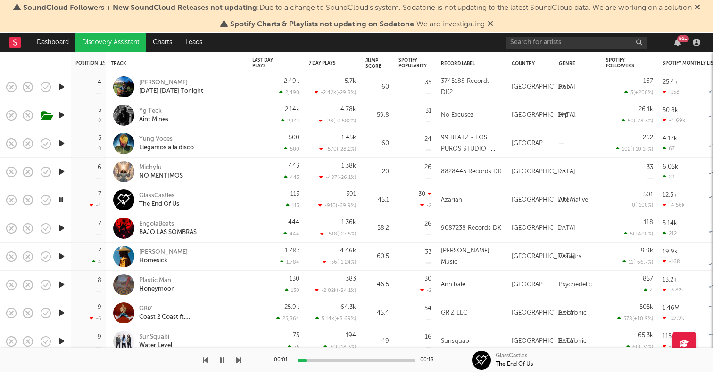
click at [61, 256] on icon "button" at bounding box center [62, 257] width 10 height 12
click at [142, 252] on div "[PERSON_NAME]" at bounding box center [163, 252] width 49 height 8
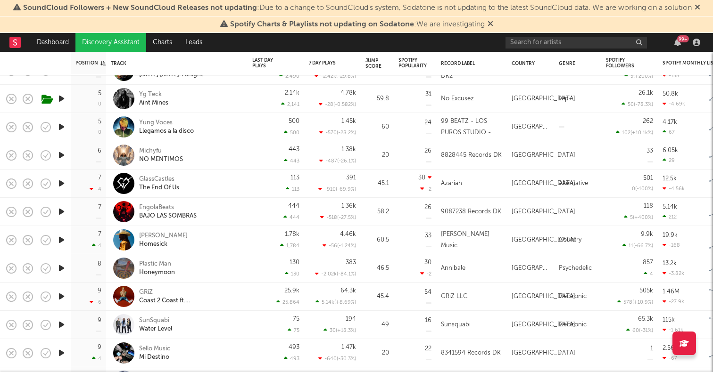
click at [58, 268] on icon "button" at bounding box center [62, 269] width 10 height 12
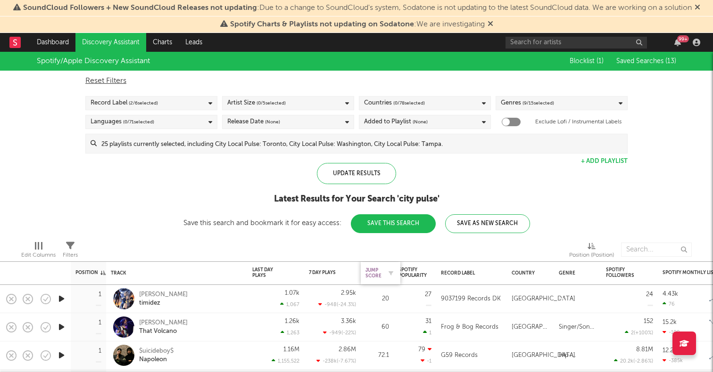
click at [373, 271] on div "Jump Score" at bounding box center [373, 273] width 16 height 11
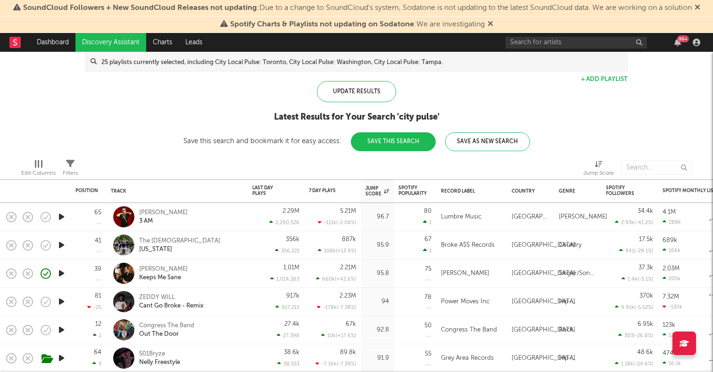
click at [63, 216] on icon "button" at bounding box center [62, 217] width 10 height 12
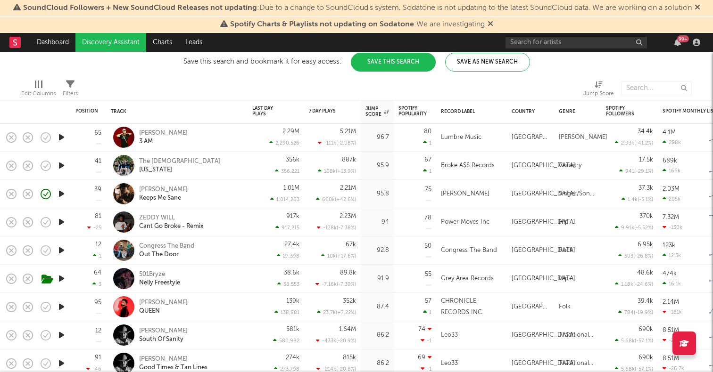
click at [62, 250] on icon "button" at bounding box center [62, 251] width 10 height 12
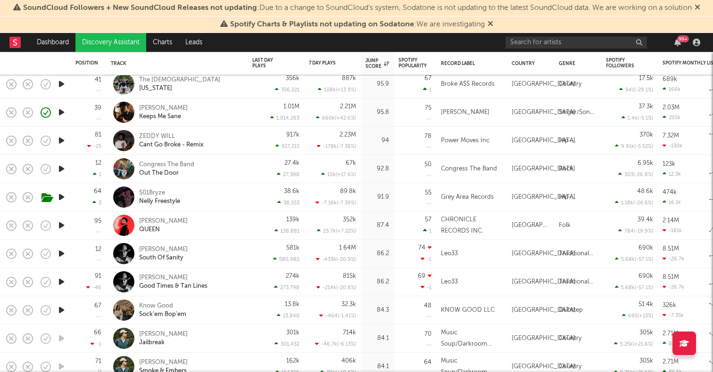
click at [64, 230] on icon "button" at bounding box center [62, 226] width 10 height 12
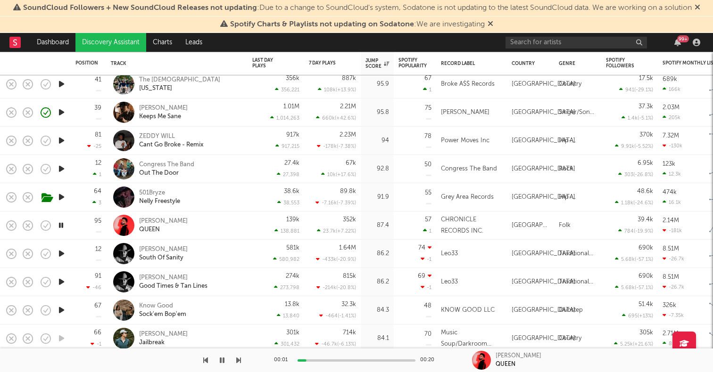
click at [63, 252] on icon "button" at bounding box center [62, 254] width 10 height 12
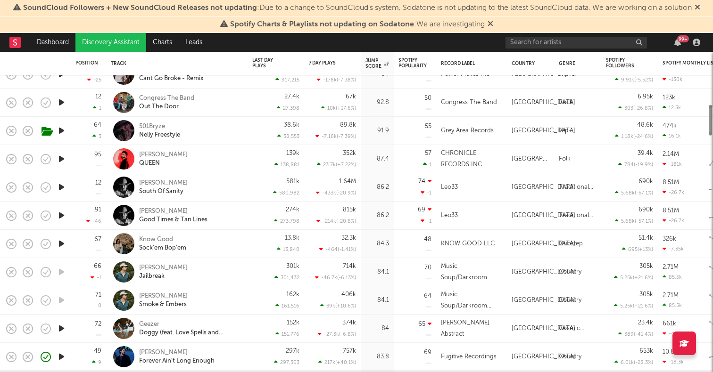
click at [62, 244] on icon "button" at bounding box center [62, 244] width 10 height 12
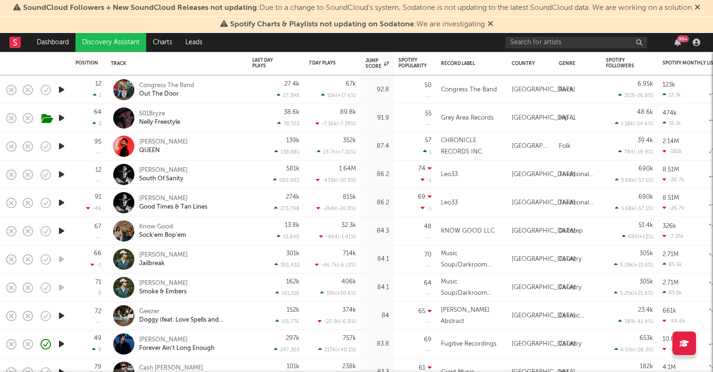
click at [61, 313] on icon "button" at bounding box center [62, 316] width 10 height 12
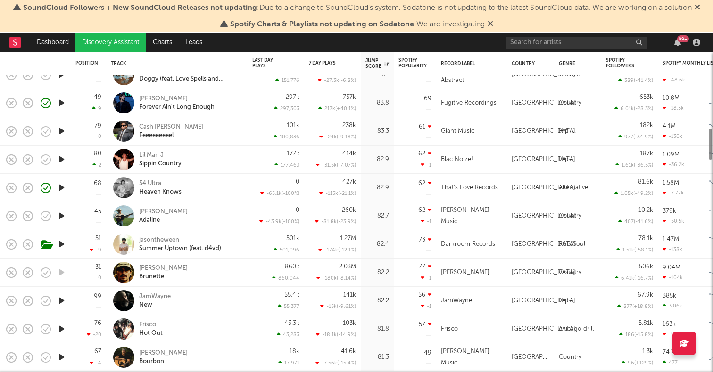
click at [62, 303] on icon "button" at bounding box center [62, 301] width 10 height 12
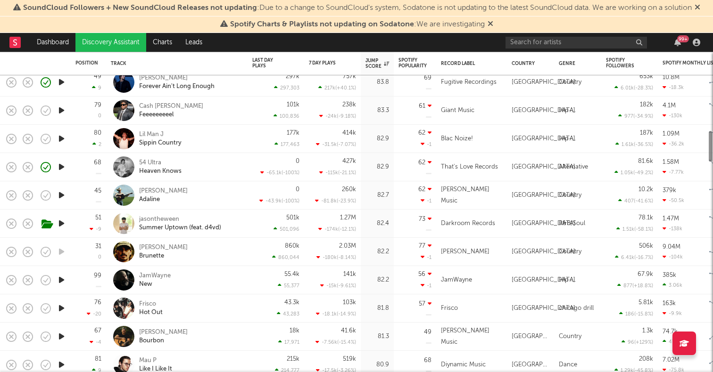
click at [63, 310] on icon "button" at bounding box center [62, 309] width 10 height 12
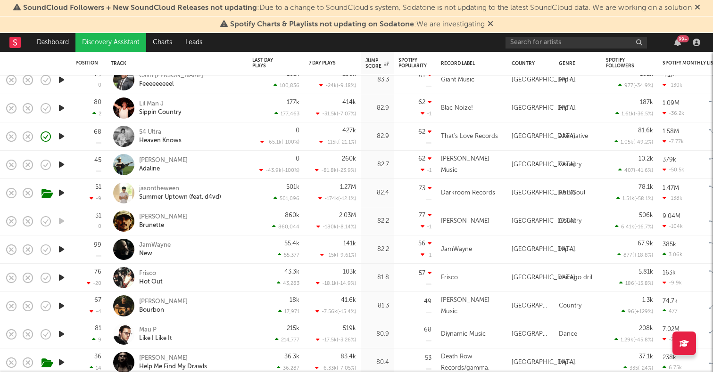
click at [63, 308] on icon "button" at bounding box center [62, 306] width 10 height 12
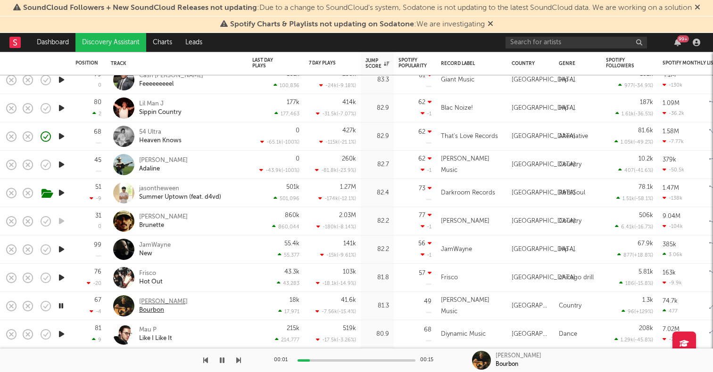
click at [163, 304] on div "Morgan Griffiths" at bounding box center [163, 302] width 49 height 8
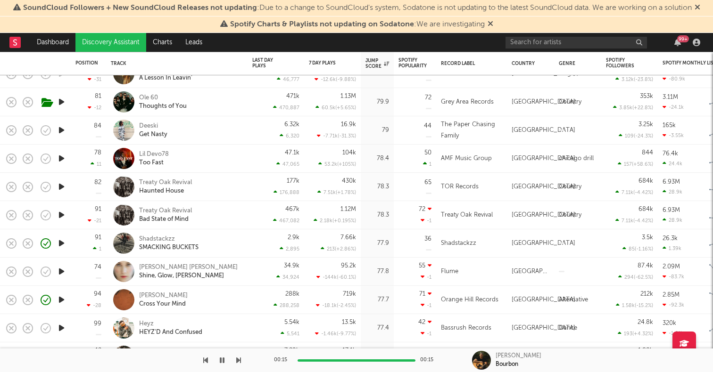
click at [62, 271] on icon "button" at bounding box center [62, 272] width 10 height 12
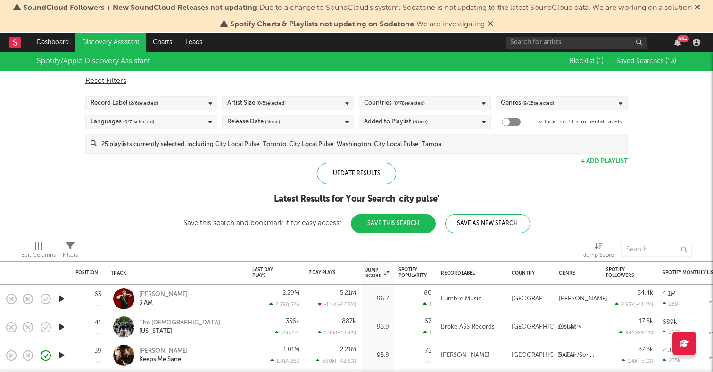
click at [146, 148] on input at bounding box center [362, 143] width 530 height 19
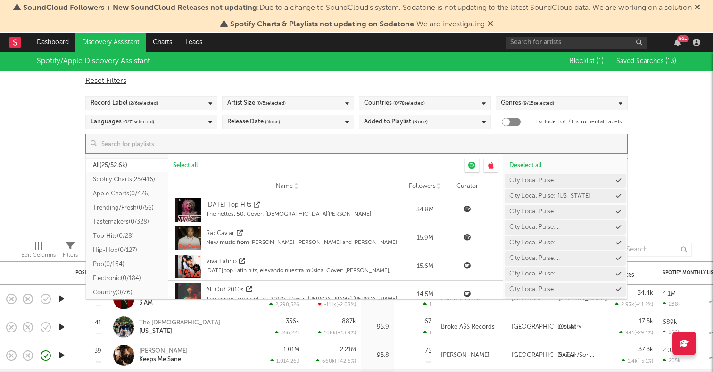
click at [140, 180] on button "Spotify Charts ( 25/416 )" at bounding box center [127, 179] width 82 height 14
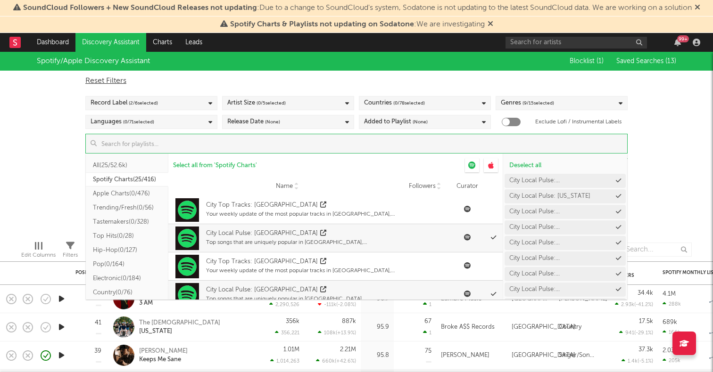
click at [33, 174] on div "Spotify/Apple Discovery Assistant Blocklist ( 1 ) Saved Searches ( 13 ) Reset F…" at bounding box center [356, 142] width 713 height 181
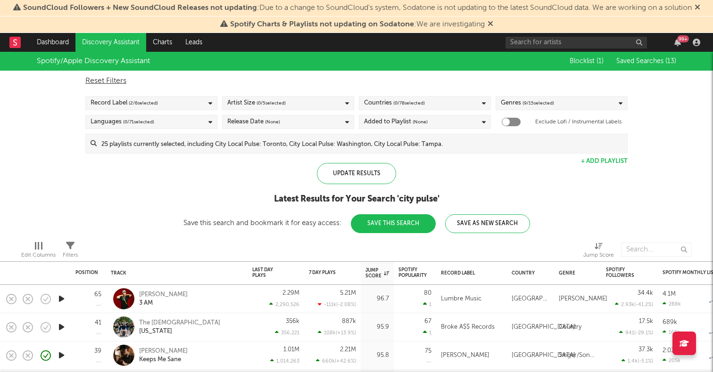
click at [369, 228] on button "Save This Search" at bounding box center [393, 223] width 85 height 19
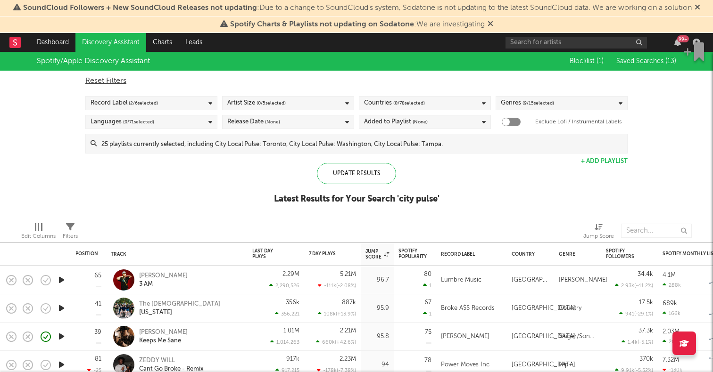
click at [125, 40] on link "Discovery Assistant" at bounding box center [110, 42] width 71 height 19
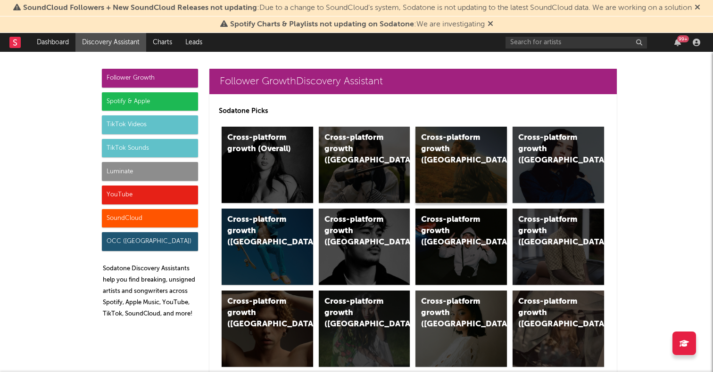
click at [449, 156] on div "Cross-platform growth (US)" at bounding box center [460, 165] width 91 height 76
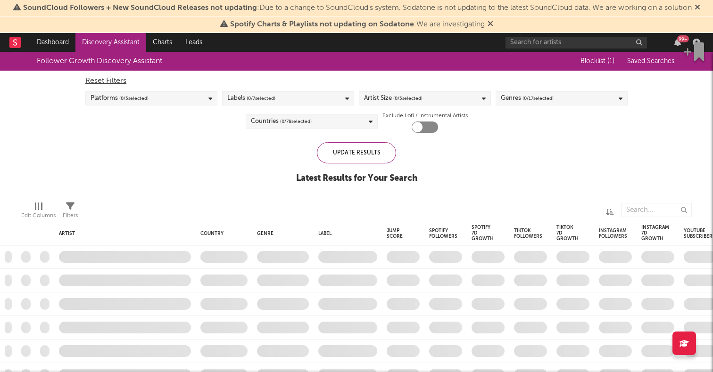
checkbox input "true"
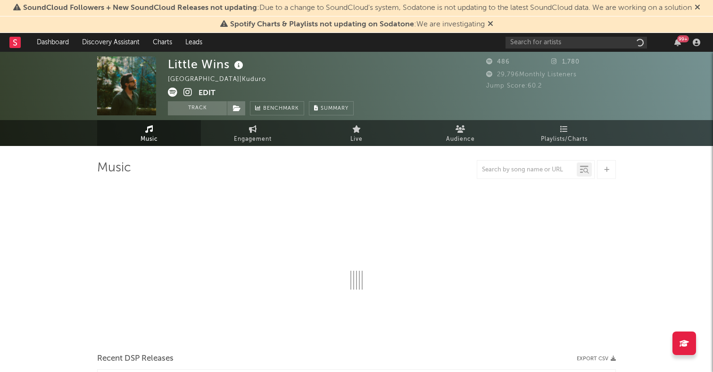
select select "1w"
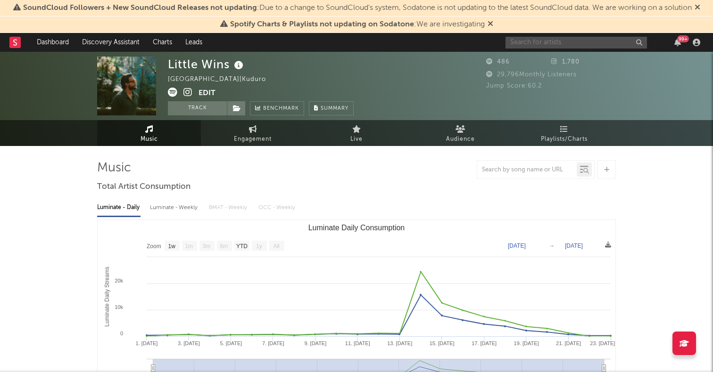
click at [551, 40] on input "text" at bounding box center [575, 43] width 141 height 12
type input "o"
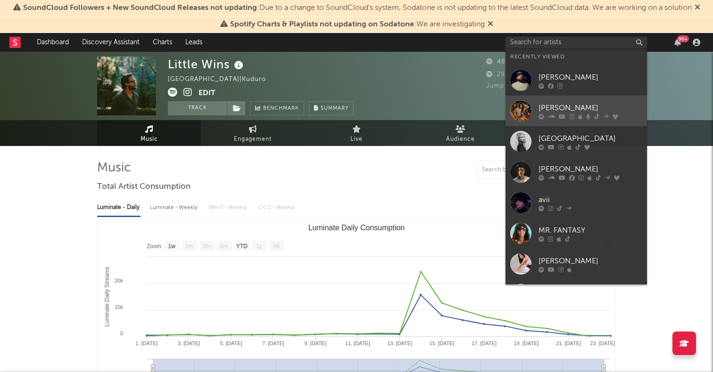
click at [525, 105] on link "[PERSON_NAME]" at bounding box center [575, 111] width 141 height 31
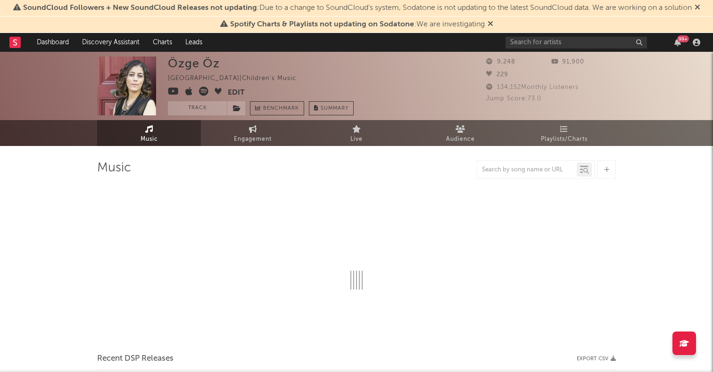
select select "6m"
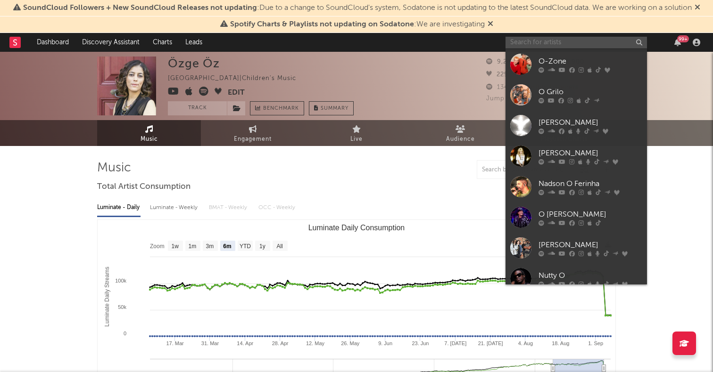
click at [551, 38] on input "text" at bounding box center [575, 43] width 141 height 12
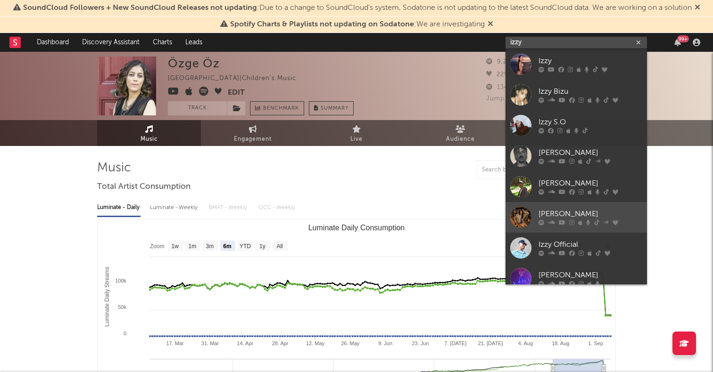
type input "izzy"
click at [522, 216] on div at bounding box center [520, 217] width 21 height 21
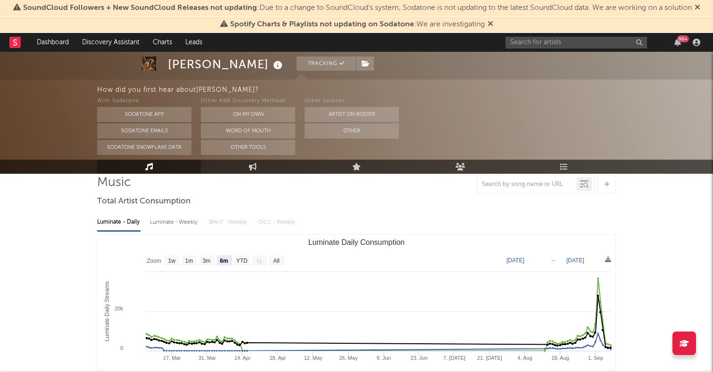
scroll to position [119, 0]
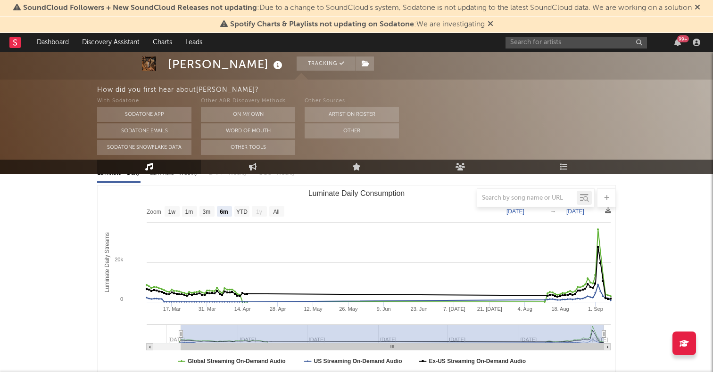
click at [279, 212] on text "All" at bounding box center [276, 212] width 6 height 7
select select "All"
type input "2025-02-23"
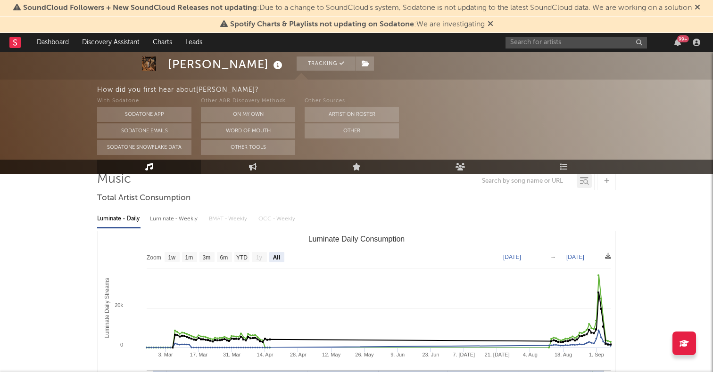
scroll to position [0, 0]
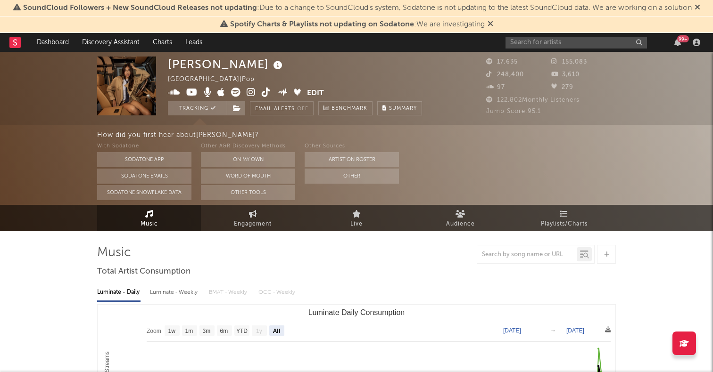
click at [236, 92] on icon at bounding box center [235, 92] width 9 height 9
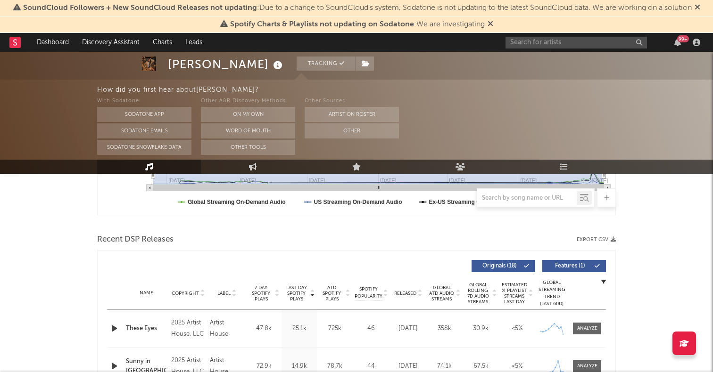
scroll to position [287, 0]
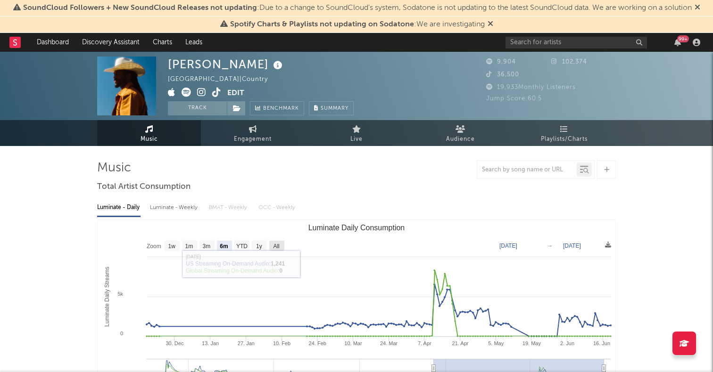
click at [269, 245] on rect "Luminate Daily Consumption" at bounding box center [276, 246] width 15 height 10
select select "All"
type input "[DATE]"
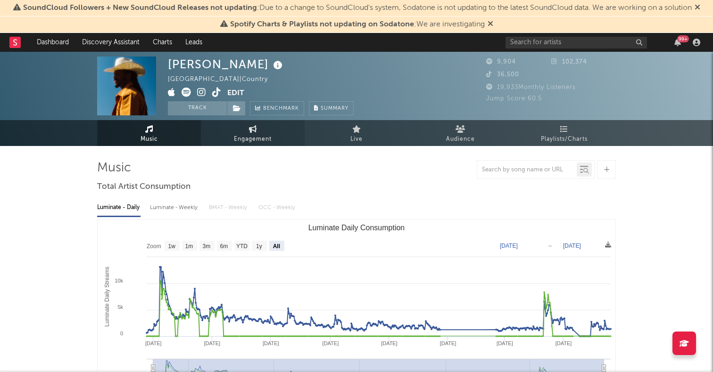
click at [272, 140] on link "Engagement" at bounding box center [253, 133] width 104 height 26
select select "1w"
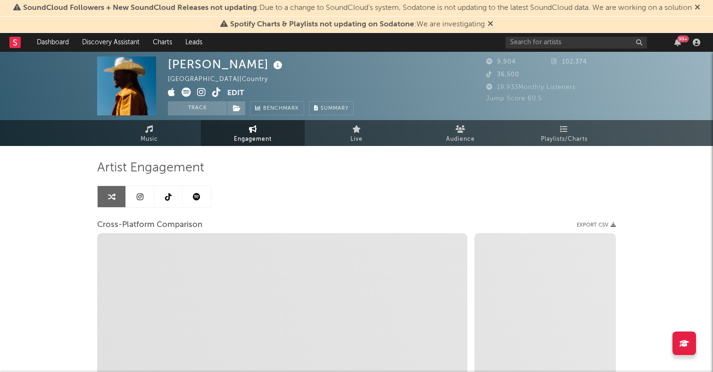
click at [144, 191] on link at bounding box center [140, 196] width 28 height 21
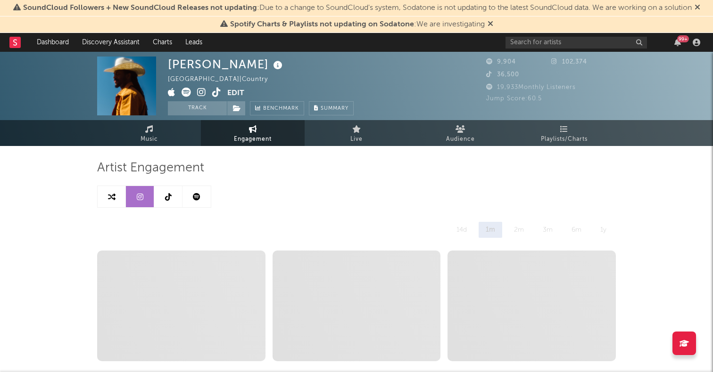
select select "6m"
click at [161, 202] on link at bounding box center [168, 196] width 28 height 21
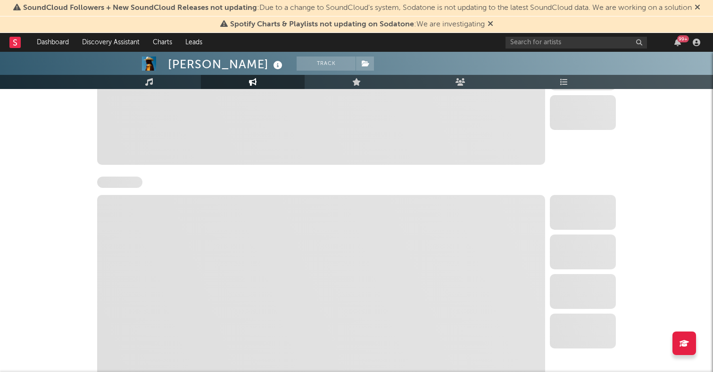
select select "6m"
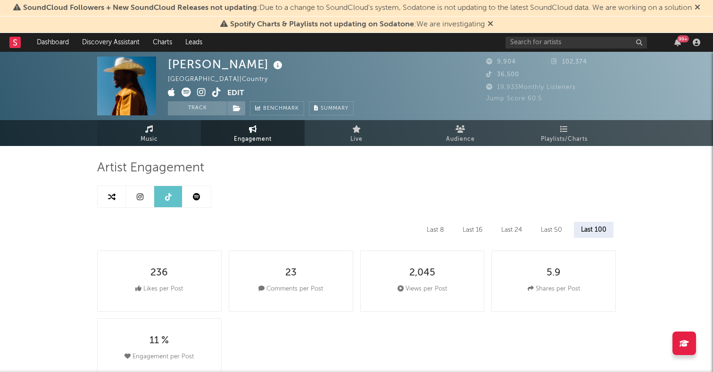
click at [152, 140] on span "Music" at bounding box center [148, 139] width 17 height 11
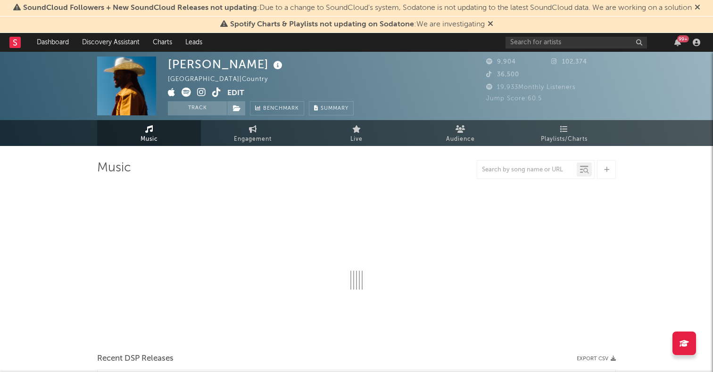
select select "6m"
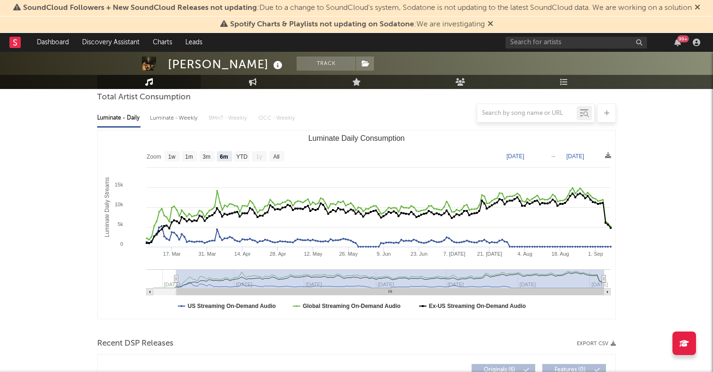
scroll to position [69, 0]
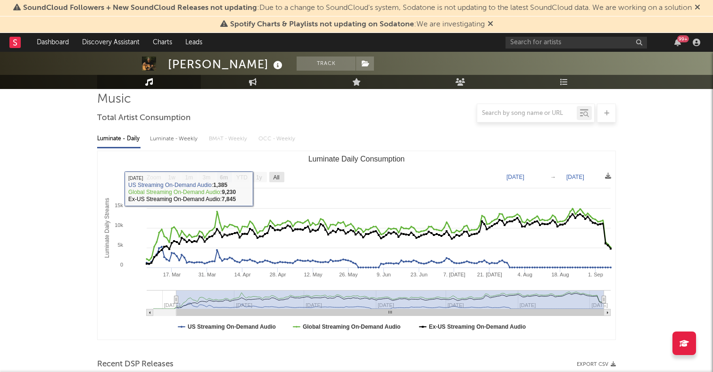
click at [278, 177] on text "All" at bounding box center [276, 177] width 6 height 7
select select "All"
type input "[DATE]"
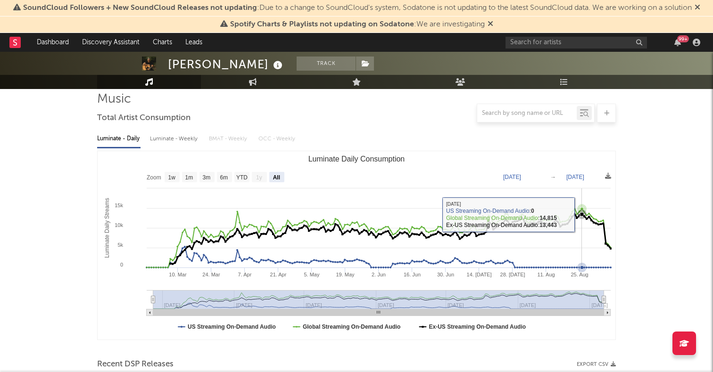
scroll to position [0, 0]
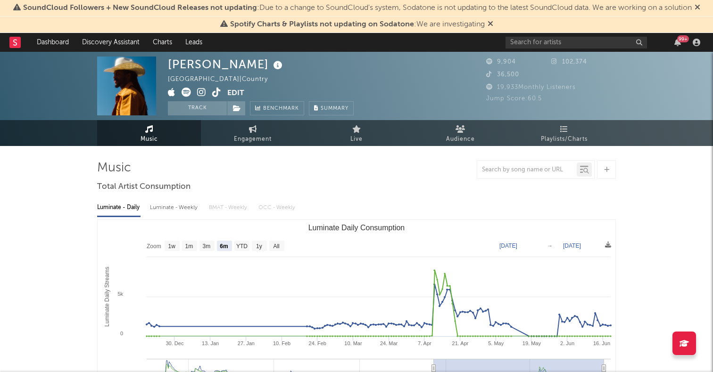
select select "6m"
click at [532, 45] on input "text" at bounding box center [575, 43] width 141 height 12
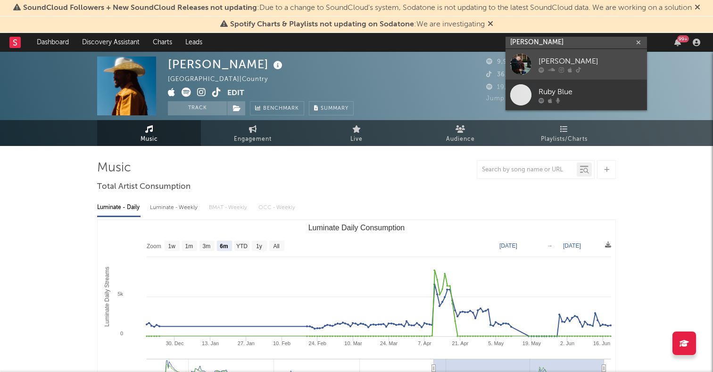
type input "[PERSON_NAME]"
click at [519, 60] on div at bounding box center [520, 64] width 21 height 21
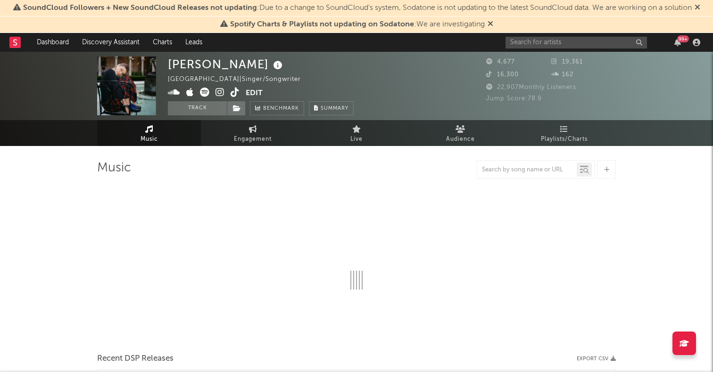
select select "1w"
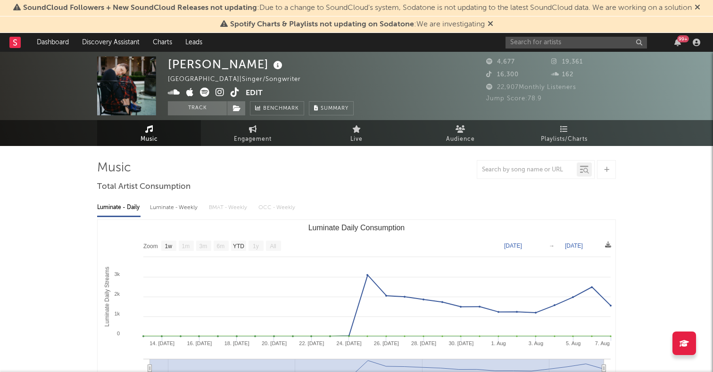
click at [205, 90] on icon at bounding box center [204, 92] width 9 height 9
click at [221, 93] on icon at bounding box center [219, 92] width 9 height 9
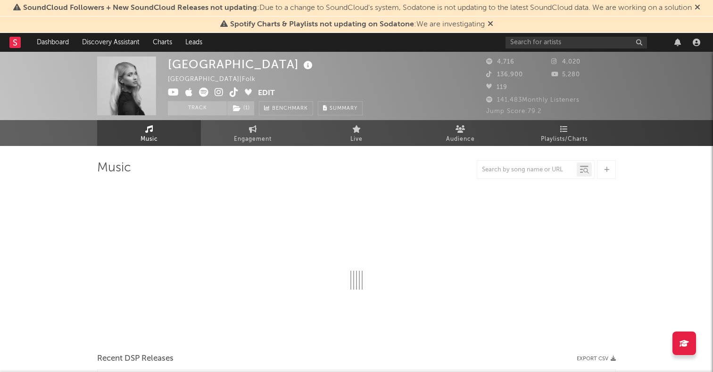
select select "1w"
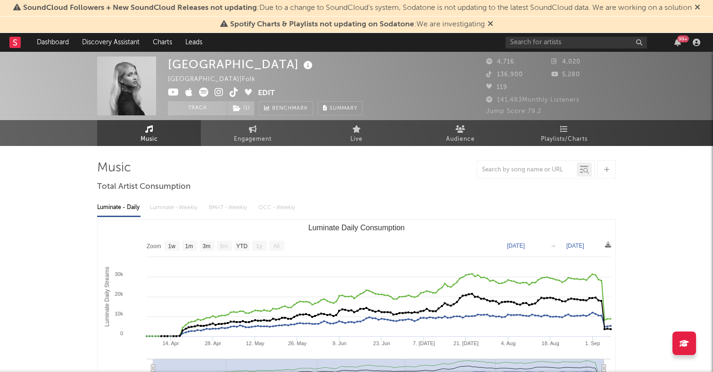
click at [233, 92] on icon at bounding box center [234, 92] width 9 height 9
click at [249, 137] on span "Engagement" at bounding box center [253, 139] width 38 height 11
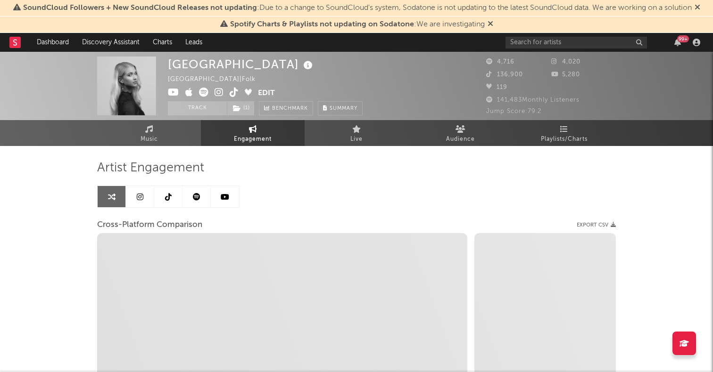
select select "1w"
click at [146, 200] on link at bounding box center [140, 196] width 28 height 21
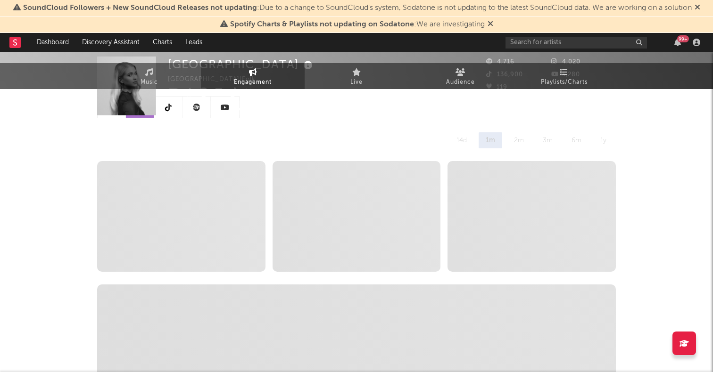
select select "6m"
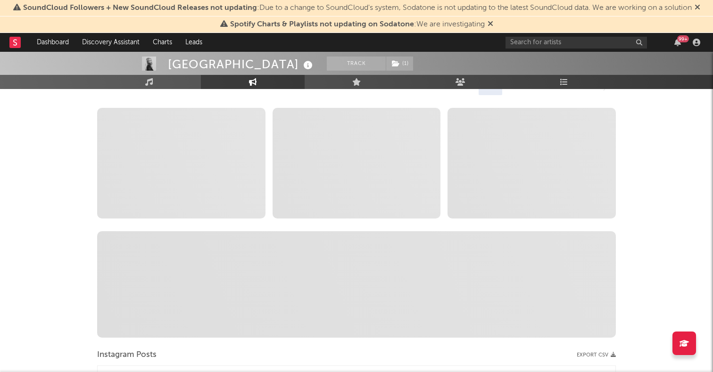
scroll to position [48, 0]
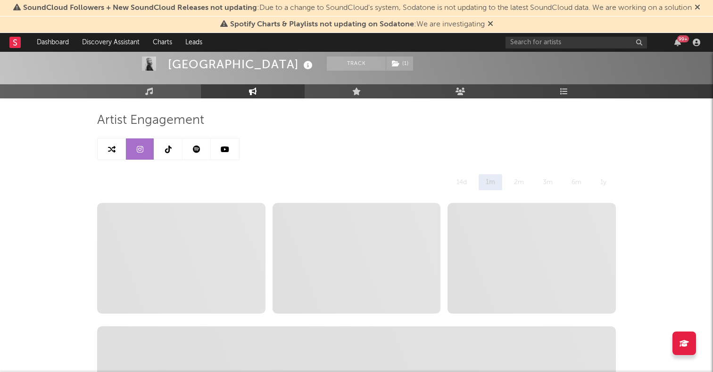
click at [170, 148] on icon at bounding box center [168, 150] width 7 height 8
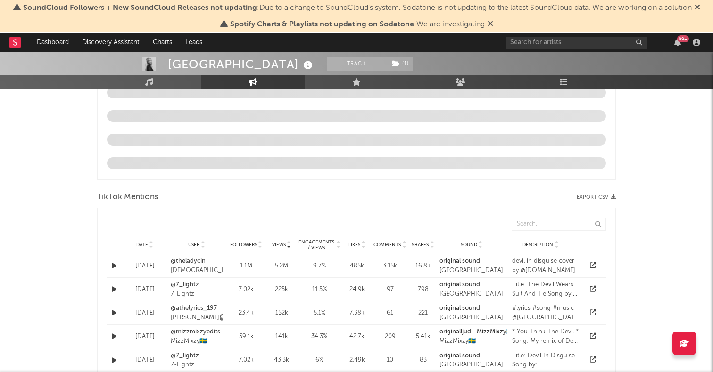
select select "6m"
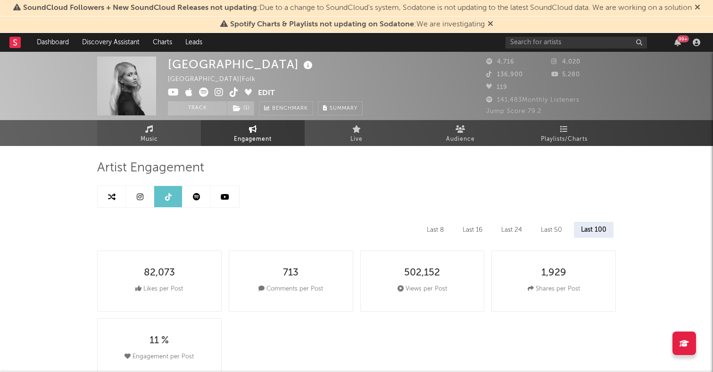
click at [159, 134] on link "Music" at bounding box center [149, 133] width 104 height 26
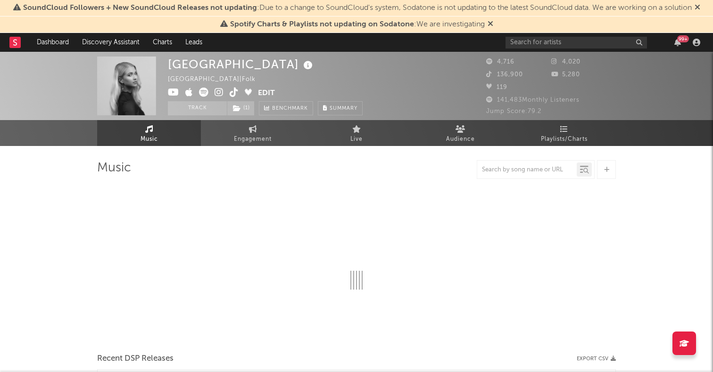
select select "1w"
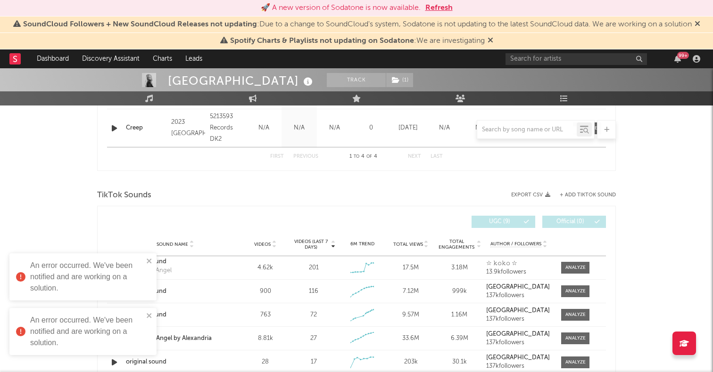
scroll to position [516, 0]
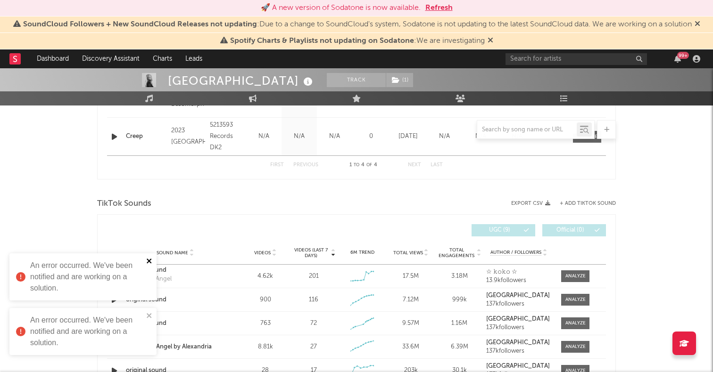
click at [149, 263] on icon "close" at bounding box center [149, 261] width 7 height 8
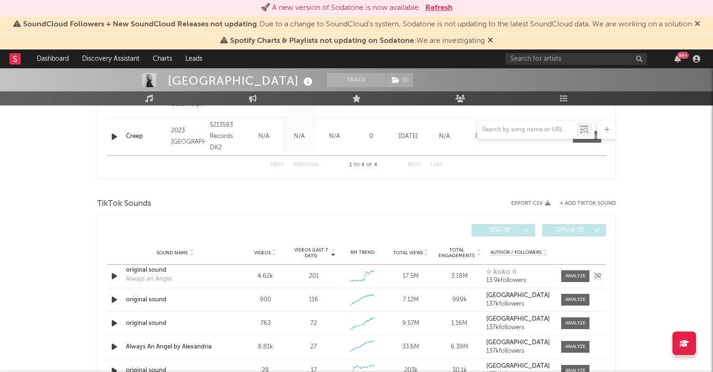
click at [115, 276] on icon "button" at bounding box center [114, 277] width 10 height 12
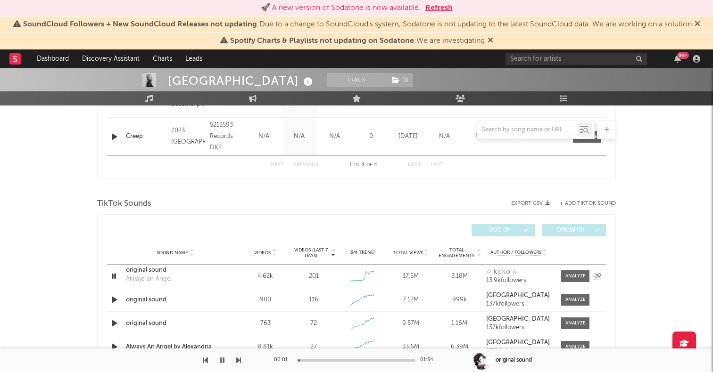
click at [115, 276] on icon "button" at bounding box center [113, 277] width 9 height 12
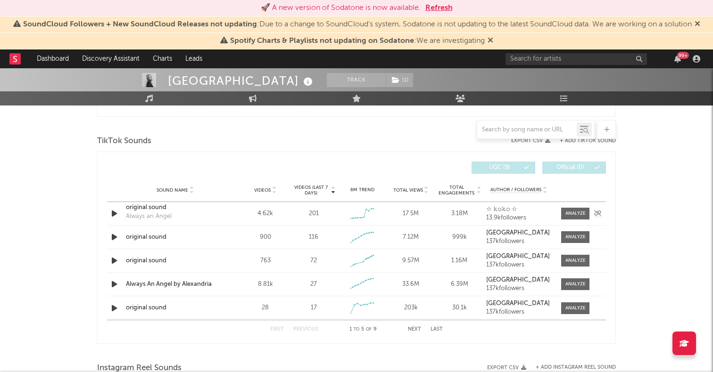
scroll to position [592, 0]
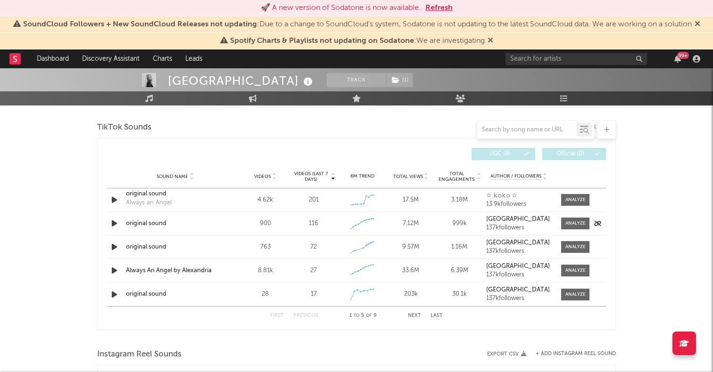
click at [112, 222] on icon "button" at bounding box center [114, 224] width 10 height 12
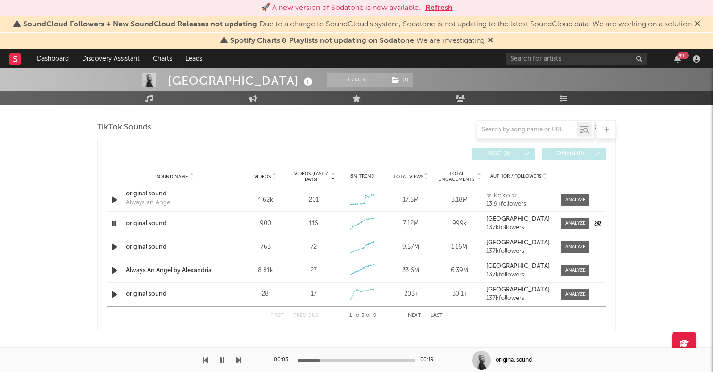
click at [112, 225] on icon "button" at bounding box center [113, 224] width 9 height 12
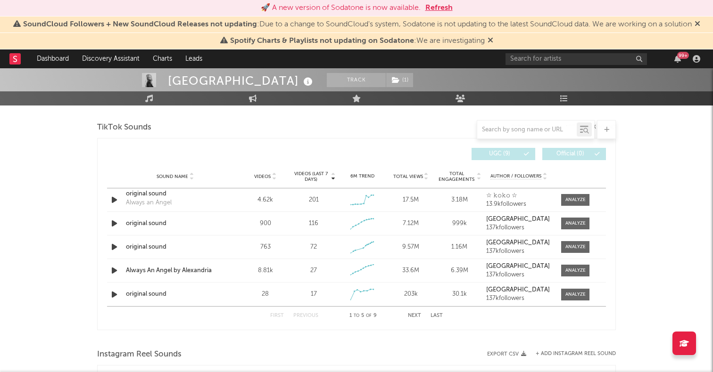
click at [322, 176] on span "Videos (last 7 days)" at bounding box center [311, 176] width 38 height 11
click at [115, 246] on icon "button" at bounding box center [114, 247] width 10 height 12
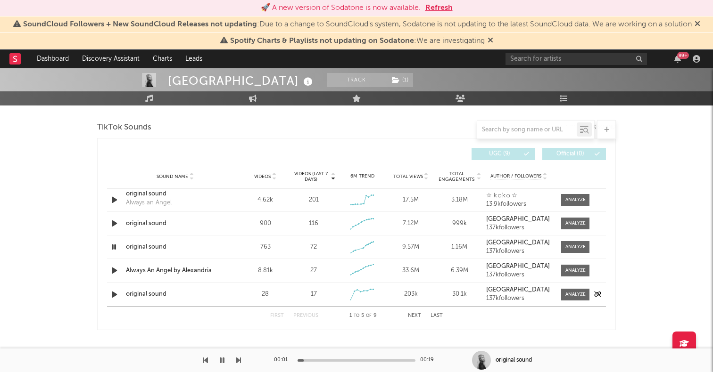
click at [114, 295] on icon "button" at bounding box center [114, 295] width 10 height 12
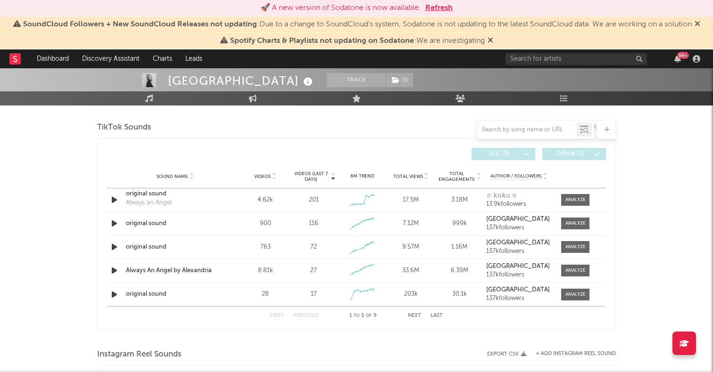
click at [411, 313] on button "Next" at bounding box center [414, 315] width 13 height 5
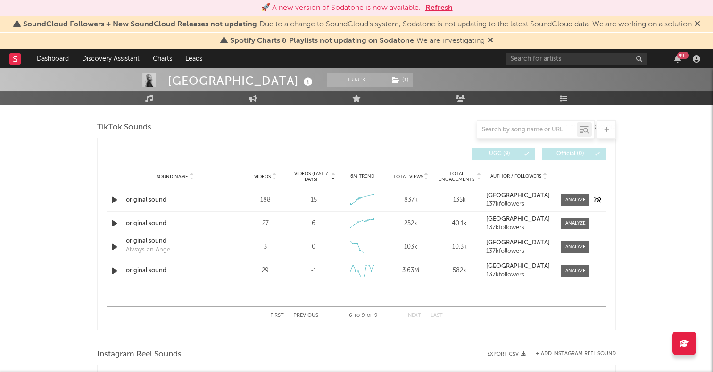
click at [114, 201] on icon "button" at bounding box center [114, 200] width 10 height 12
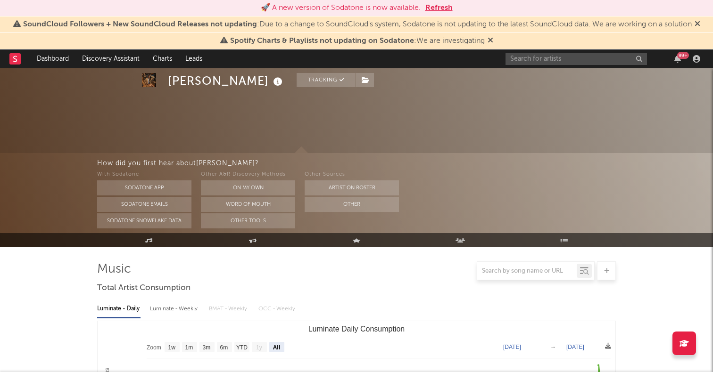
select select "All"
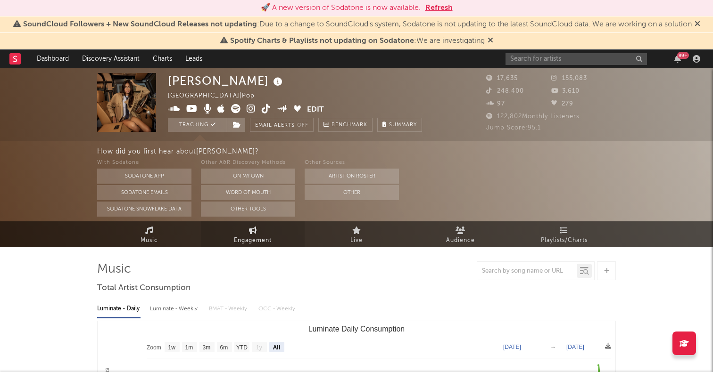
click at [249, 233] on icon at bounding box center [253, 231] width 8 height 8
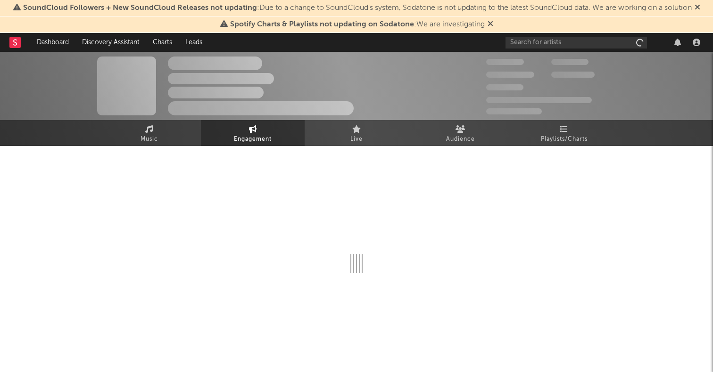
select select "1w"
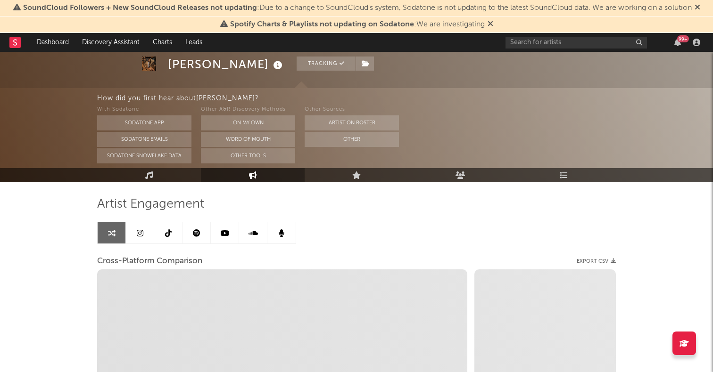
scroll to position [102, 0]
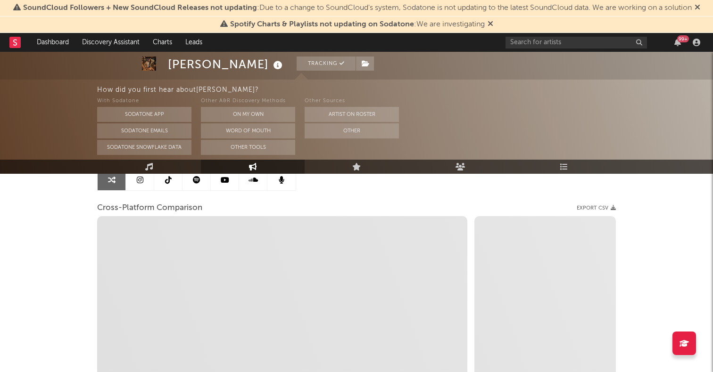
click at [169, 184] on link at bounding box center [168, 179] width 28 height 21
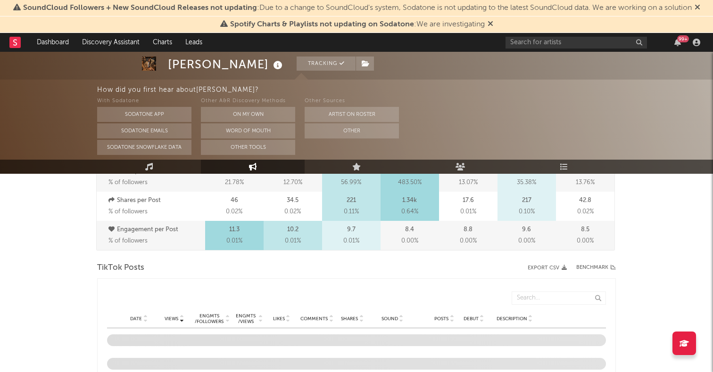
select select "6m"
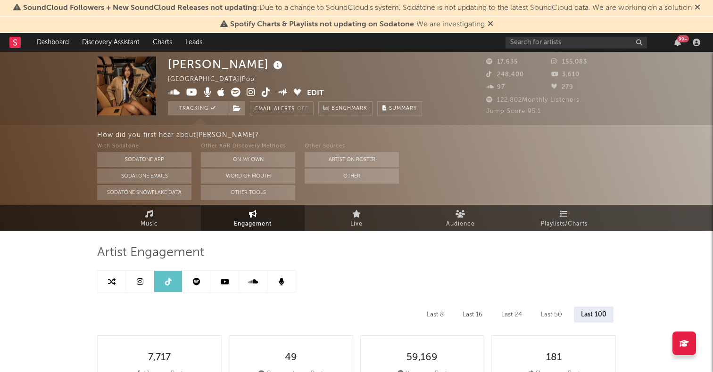
click at [267, 88] on icon at bounding box center [266, 92] width 9 height 9
click at [109, 279] on icon at bounding box center [112, 282] width 8 height 8
select select "1m"
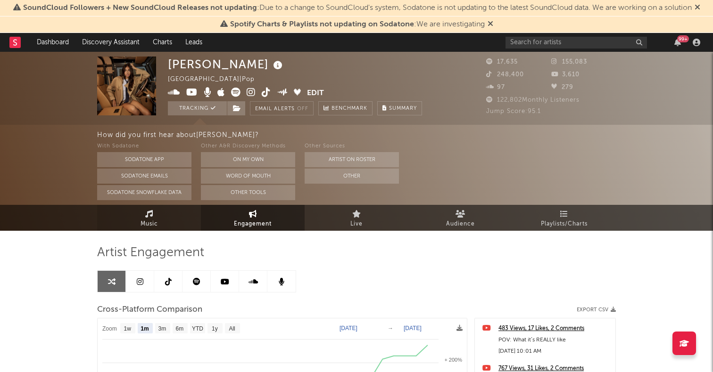
click at [157, 218] on link "Music" at bounding box center [149, 218] width 104 height 26
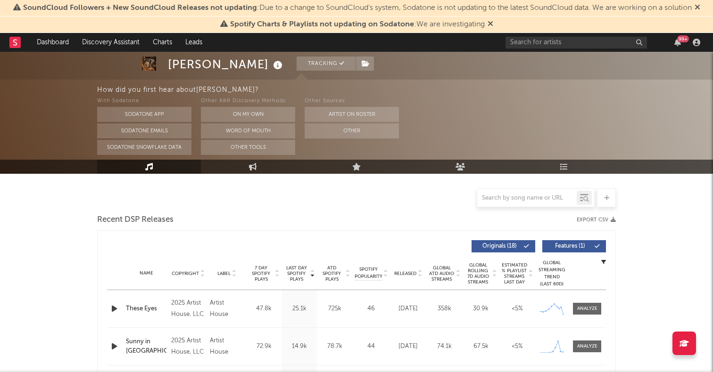
select select "6m"
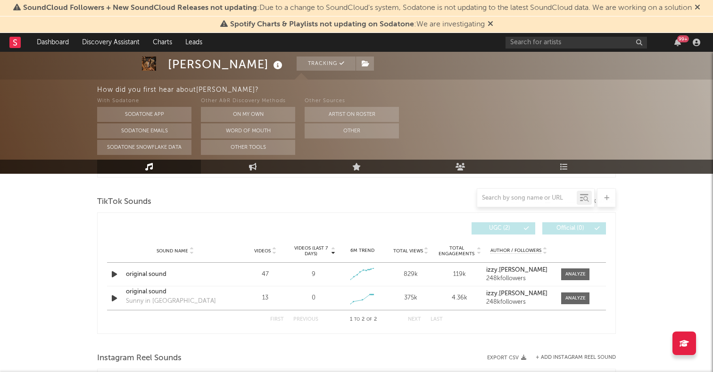
scroll to position [619, 0]
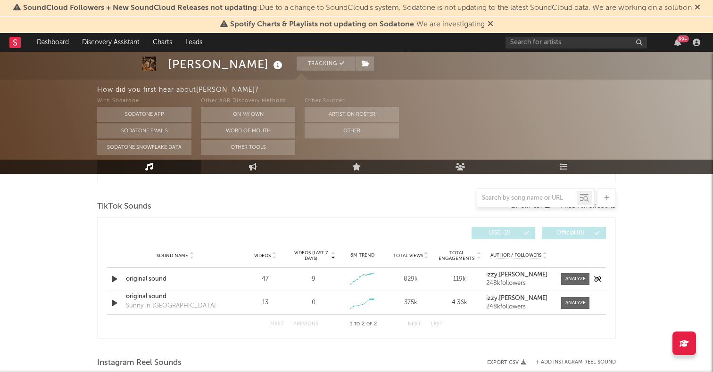
click at [112, 280] on icon "button" at bounding box center [114, 279] width 10 height 12
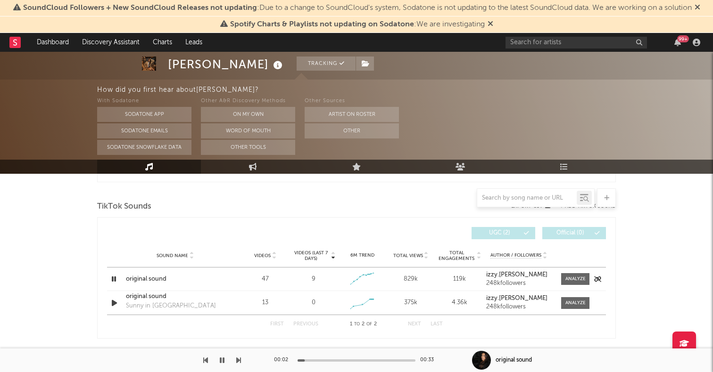
click at [113, 280] on icon "button" at bounding box center [113, 279] width 9 height 12
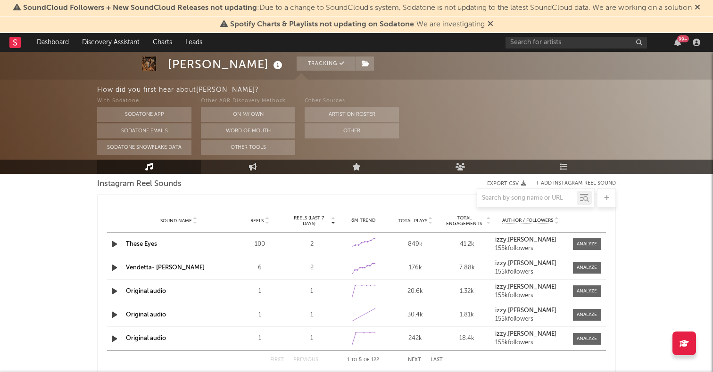
scroll to position [607, 0]
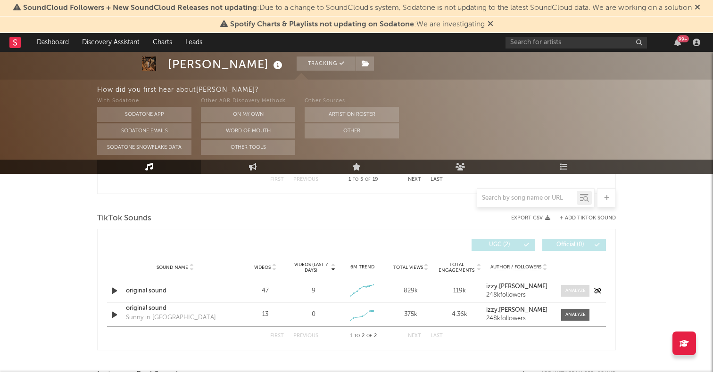
click at [583, 293] on div at bounding box center [575, 290] width 20 height 7
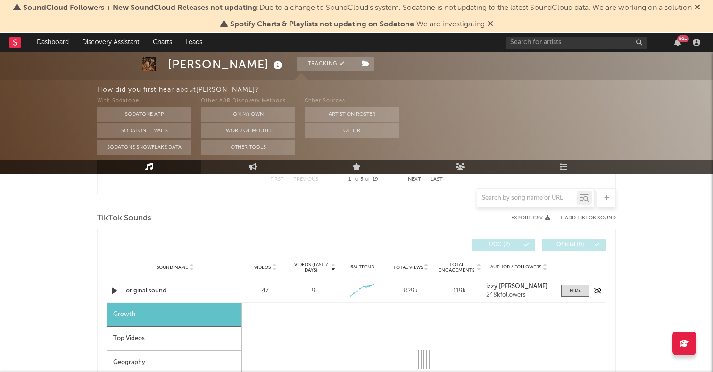
select select "1w"
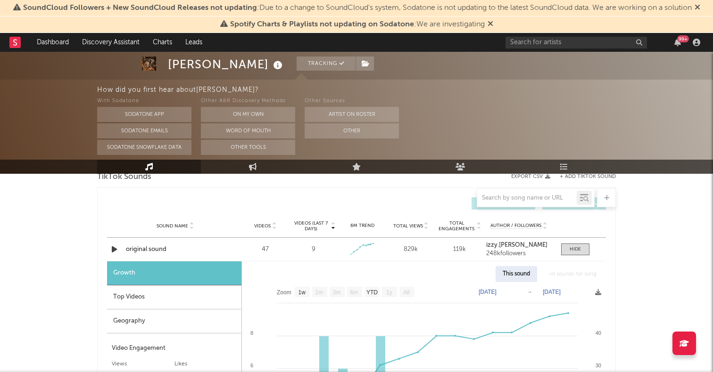
scroll to position [657, 0]
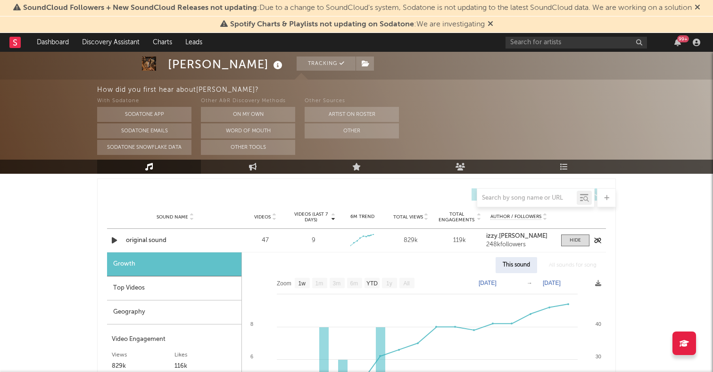
click at [135, 244] on div "original sound" at bounding box center [175, 240] width 99 height 9
click at [229, 240] on div "Sound Name original sound Videos 47 Videos (last 7 days) 9 Weekly Growth % - 71…" at bounding box center [356, 240] width 499 height 23
click at [567, 240] on span at bounding box center [575, 241] width 28 height 12
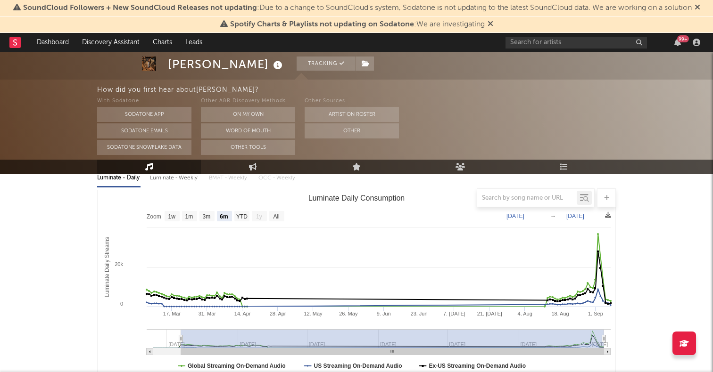
scroll to position [129, 0]
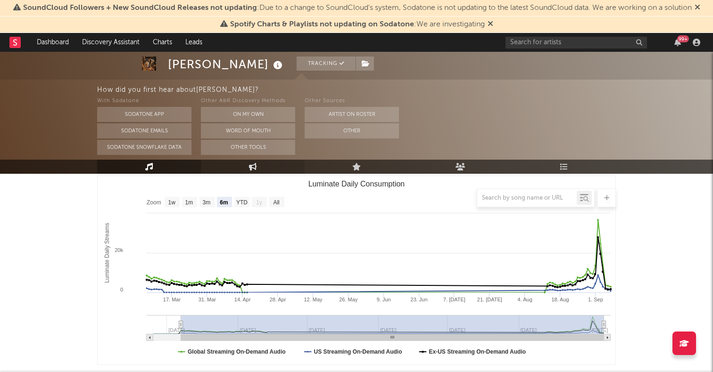
click at [257, 164] on link "Engagement" at bounding box center [253, 167] width 104 height 14
select select "1w"
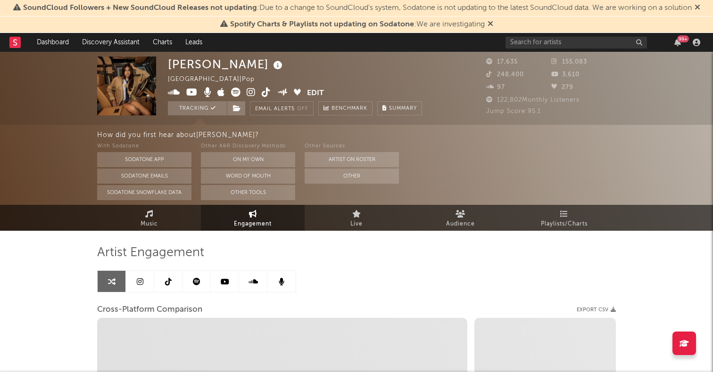
select select "1m"
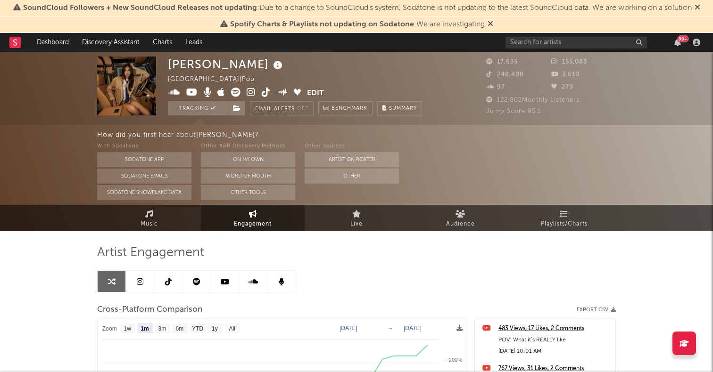
click at [146, 279] on link at bounding box center [140, 281] width 28 height 21
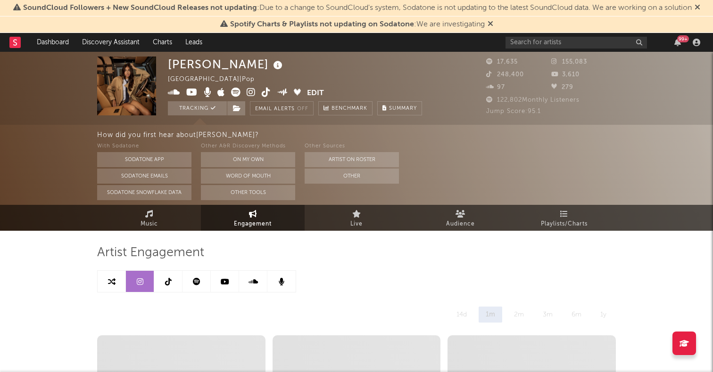
select select "6m"
click at [166, 278] on icon at bounding box center [168, 282] width 7 height 8
select select "6m"
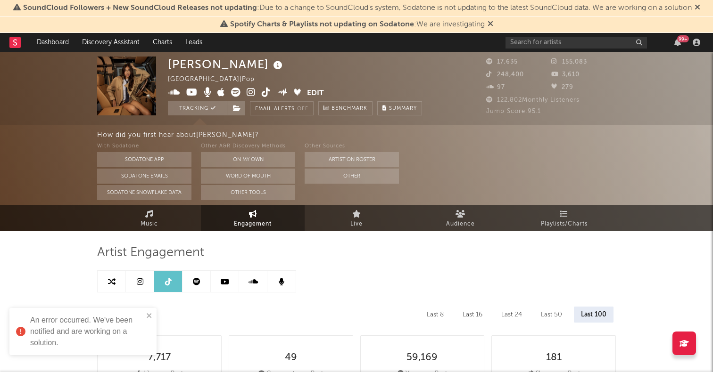
click at [128, 282] on link at bounding box center [140, 281] width 28 height 21
select select "6m"
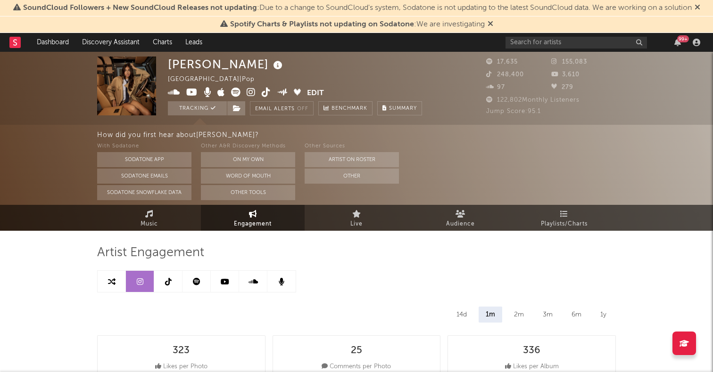
click at [148, 312] on div "An error occurred. We've been notified and are working on a solution." at bounding box center [83, 335] width 151 height 58
click at [133, 222] on link "Music" at bounding box center [149, 218] width 104 height 26
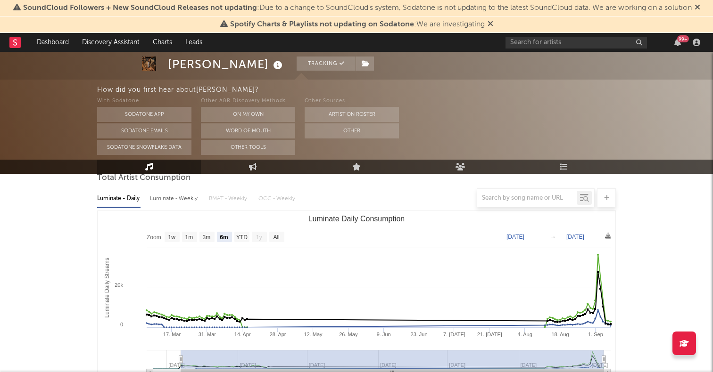
scroll to position [111, 0]
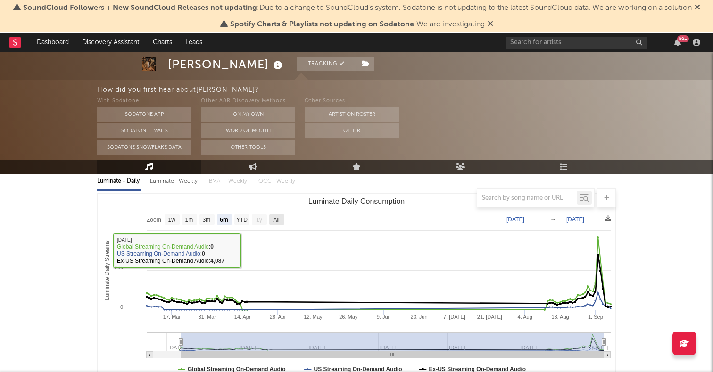
click at [279, 222] on text "All" at bounding box center [276, 220] width 6 height 7
select select "All"
type input "2025-02-23"
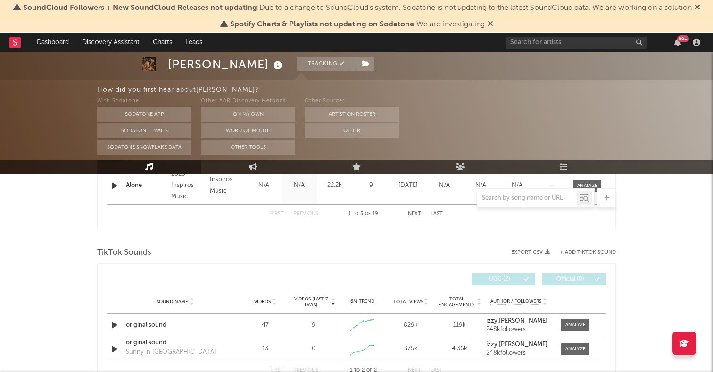
scroll to position [631, 0]
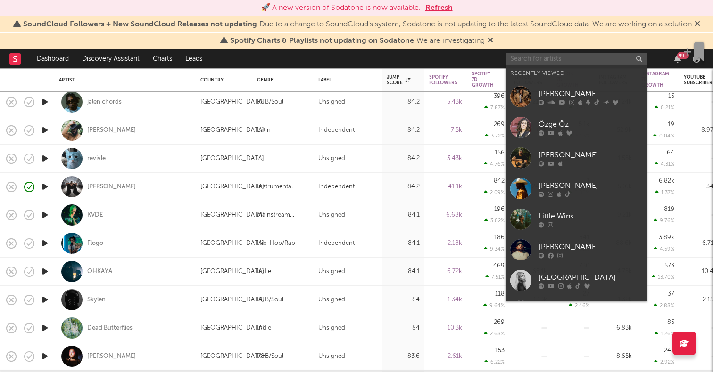
click at [541, 64] on input "text" at bounding box center [575, 59] width 141 height 12
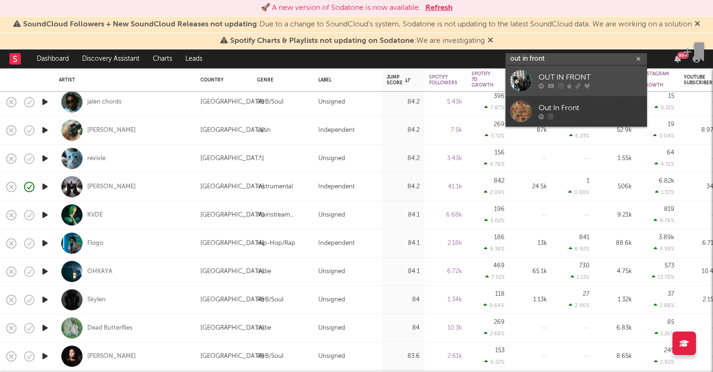
type input "out in front"
click at [521, 81] on div at bounding box center [520, 80] width 21 height 21
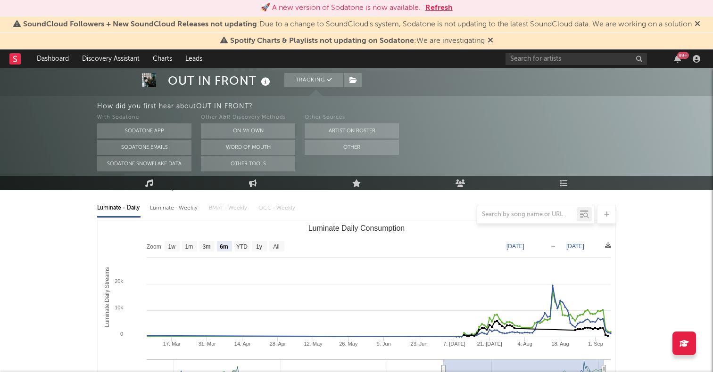
scroll to position [117, 0]
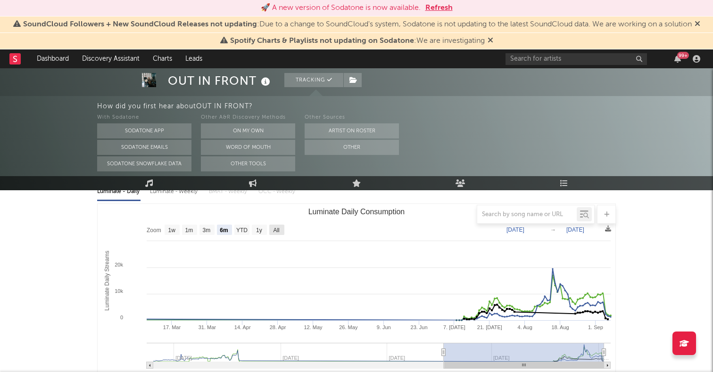
click at [276, 227] on text "All" at bounding box center [276, 230] width 6 height 7
select select "All"
type input "[DATE]"
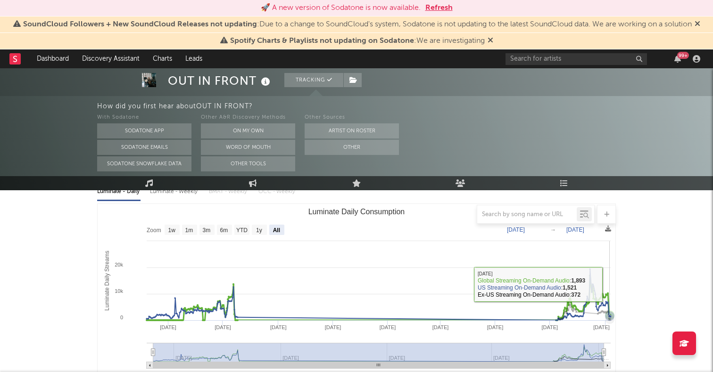
scroll to position [0, 0]
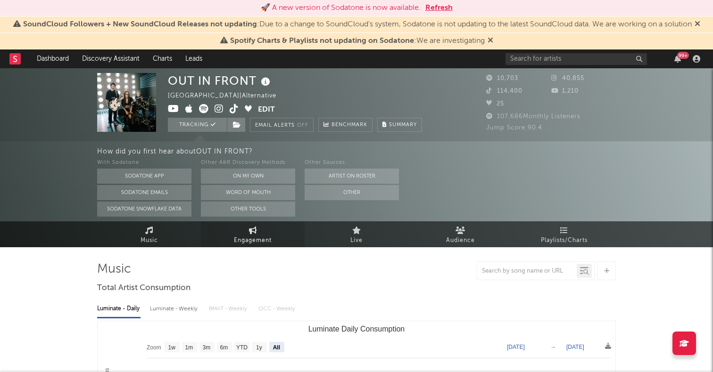
click at [263, 239] on span "Engagement" at bounding box center [253, 240] width 38 height 11
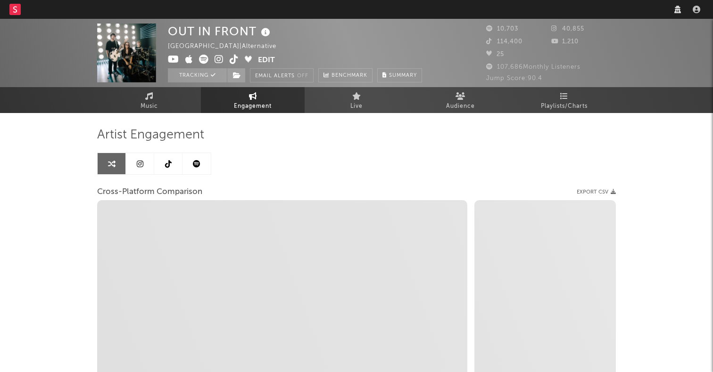
select select "1w"
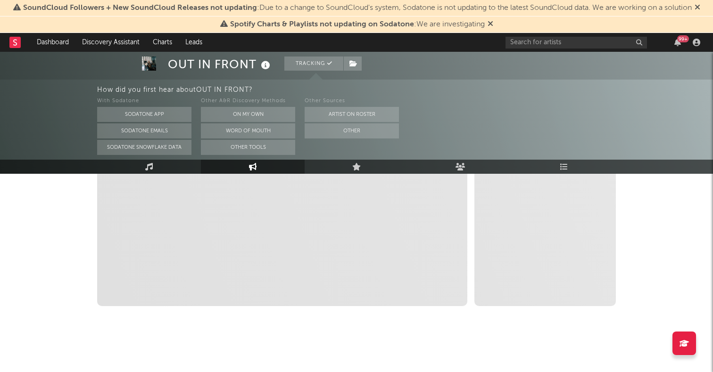
select select "1m"
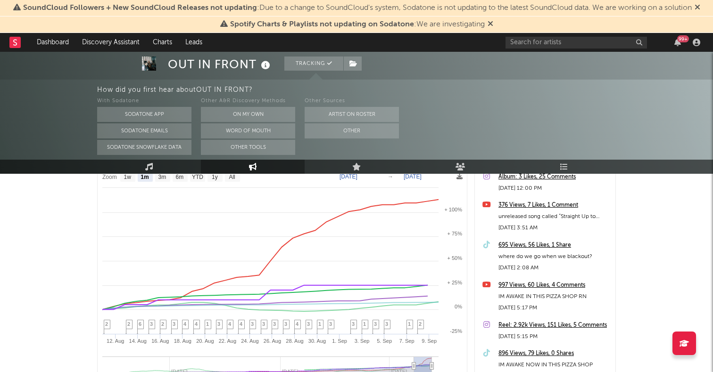
scroll to position [94, 0]
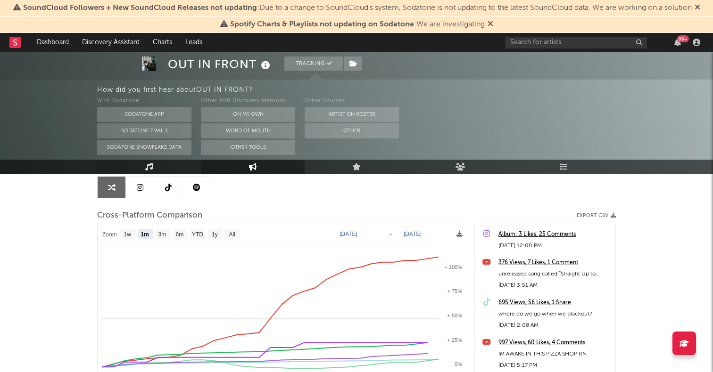
click at [147, 166] on icon at bounding box center [149, 167] width 8 height 8
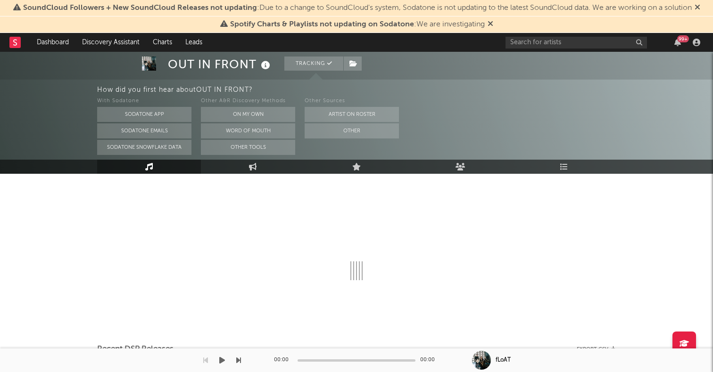
select select "6m"
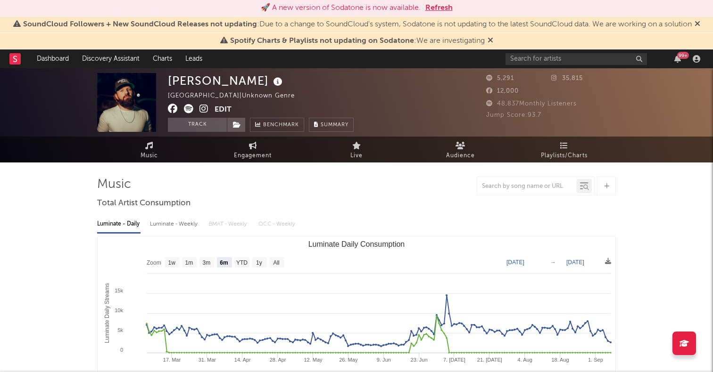
select select "6m"
click at [554, 59] on input "text" at bounding box center [575, 59] width 141 height 12
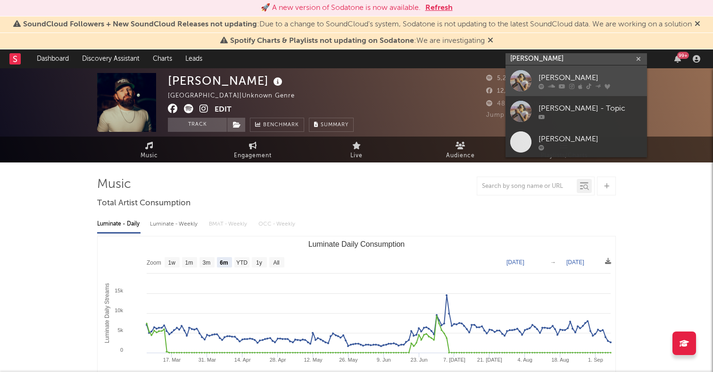
type input "[PERSON_NAME]"
click at [521, 78] on div at bounding box center [520, 80] width 21 height 21
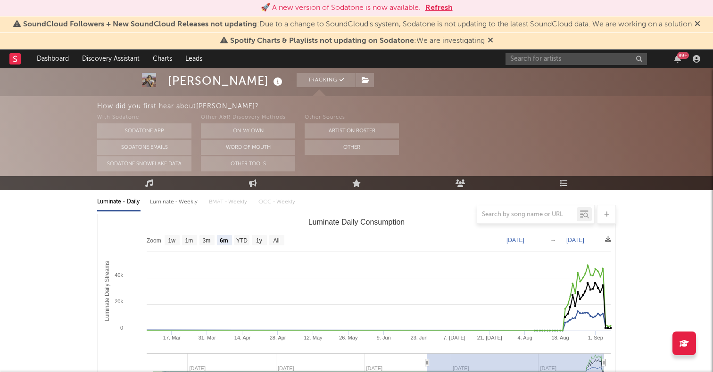
scroll to position [109, 0]
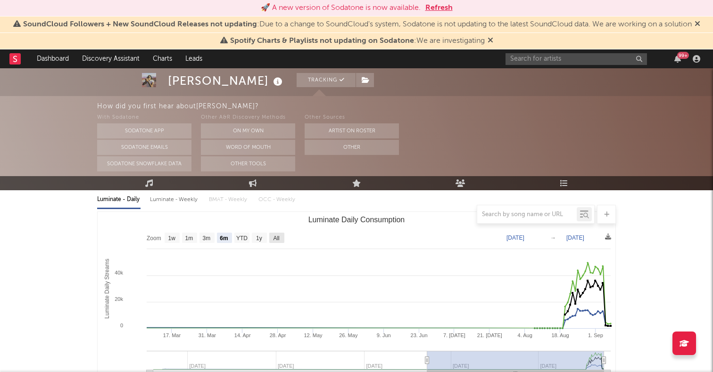
click at [279, 235] on text "All" at bounding box center [276, 238] width 6 height 7
select select "All"
type input "[DATE]"
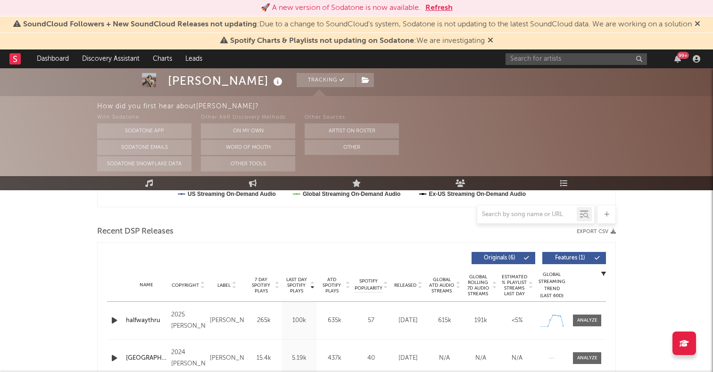
scroll to position [312, 0]
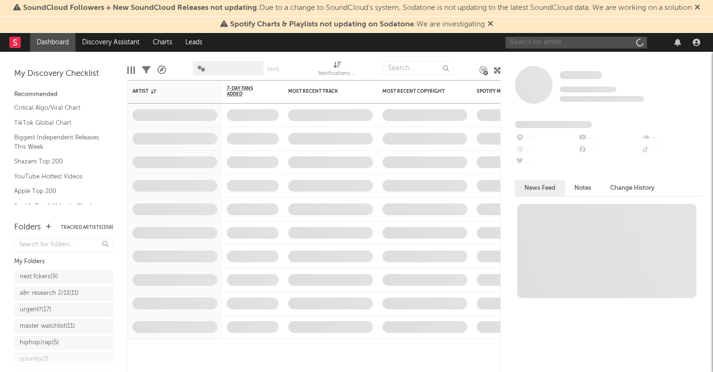
click at [559, 41] on input "text" at bounding box center [575, 43] width 141 height 12
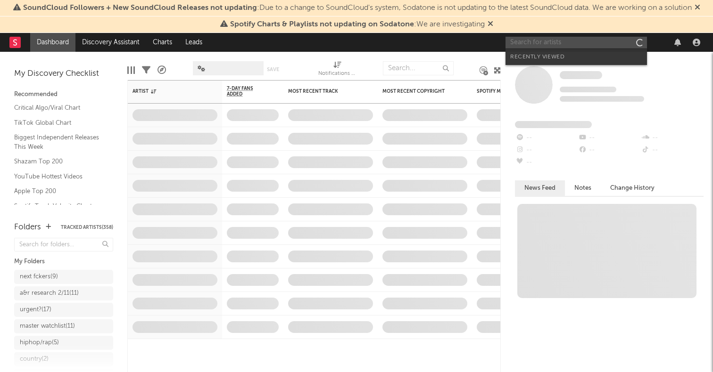
paste input "[URL][DOMAIN_NAME]"
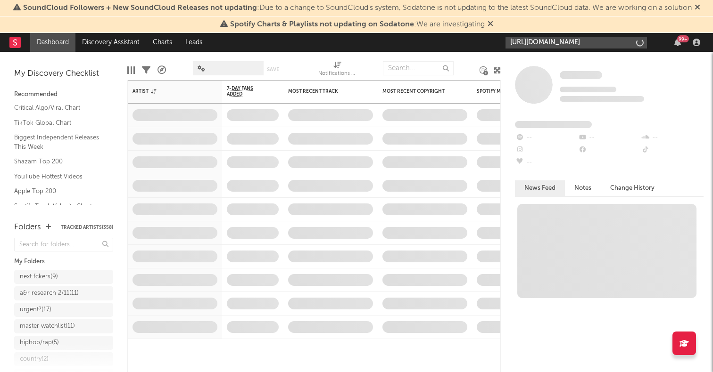
click at [537, 42] on input "[URL][DOMAIN_NAME]" at bounding box center [575, 43] width 141 height 12
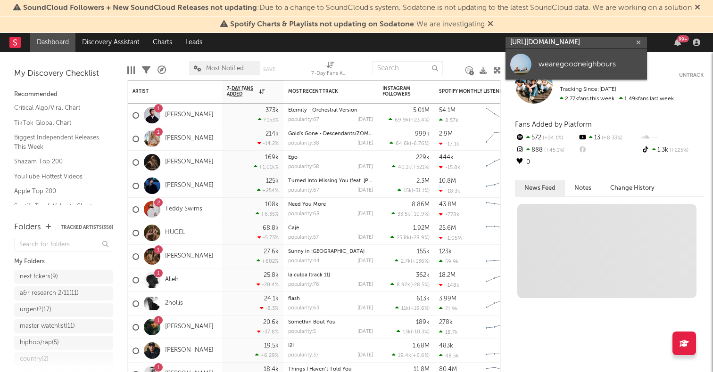
type input "[URL][DOMAIN_NAME]"
click at [513, 71] on div at bounding box center [520, 64] width 21 height 21
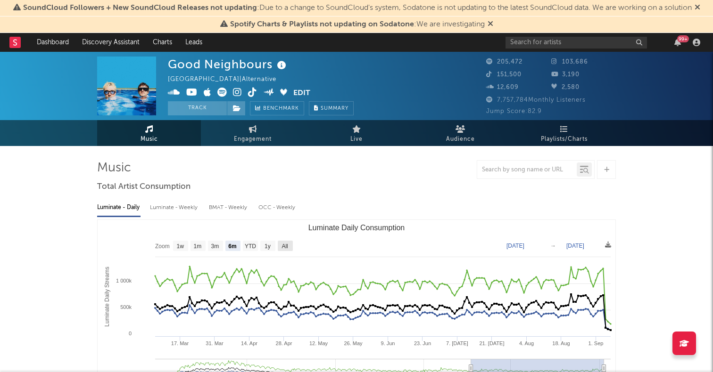
click at [284, 244] on text "All" at bounding box center [284, 246] width 6 height 7
select select "All"
type input "[DATE]"
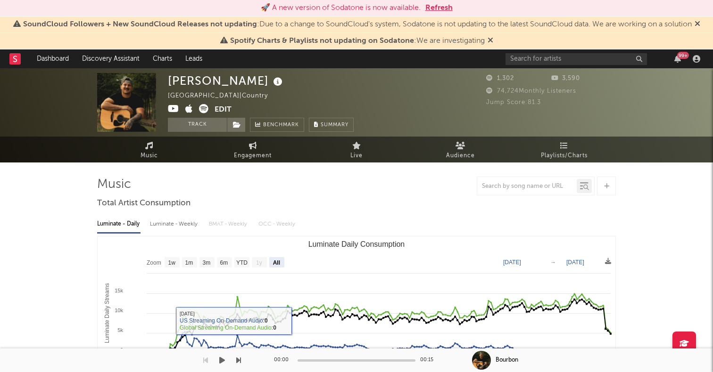
select select "All"
